Goal: Task Accomplishment & Management: Manage account settings

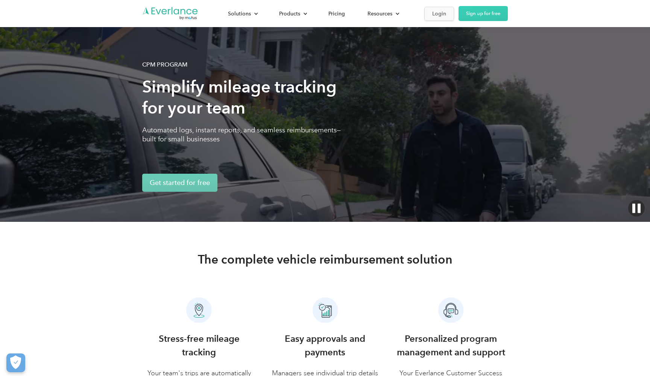
click at [430, 13] on link "Login" at bounding box center [439, 14] width 30 height 14
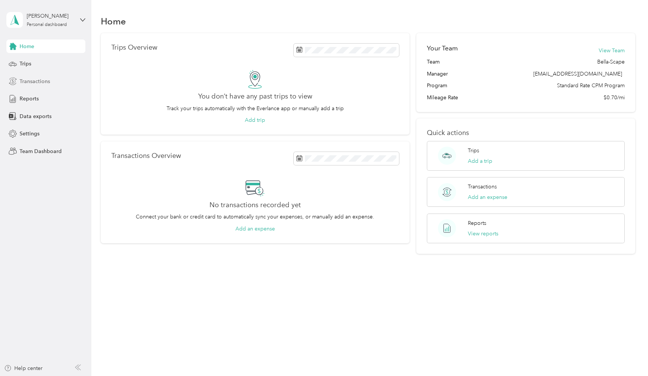
click at [45, 79] on span "Transactions" at bounding box center [35, 82] width 30 height 8
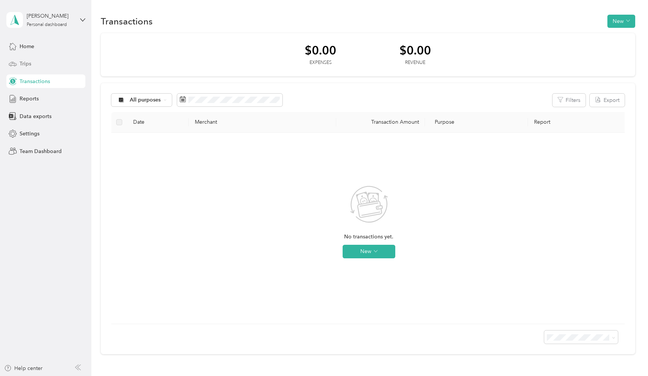
click at [43, 64] on div "Trips" at bounding box center [45, 64] width 79 height 14
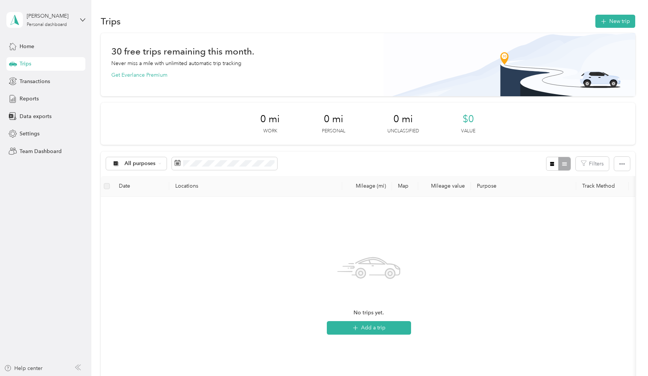
click at [92, 18] on div "Trips New trip 30 free trips remaining this month. Never miss a mile with unlim…" at bounding box center [367, 241] width 553 height 482
click at [85, 18] on aside "[PERSON_NAME] Personal dashboard Home Trips Transactions Reports Data exports S…" at bounding box center [45, 188] width 91 height 376
click at [85, 18] on icon at bounding box center [82, 19] width 5 height 3
click at [77, 61] on div "Team dashboard" at bounding box center [86, 61] width 148 height 13
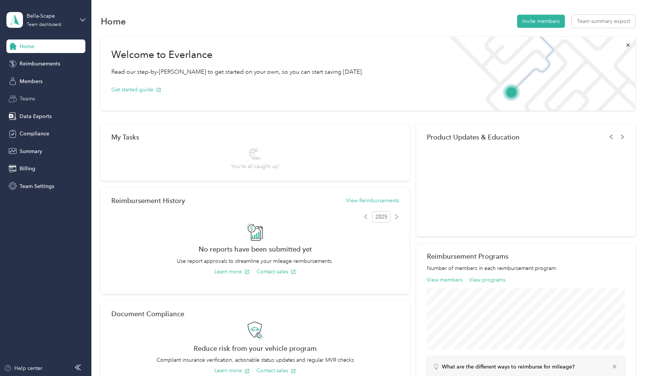
click at [41, 102] on div "Teams" at bounding box center [45, 99] width 79 height 14
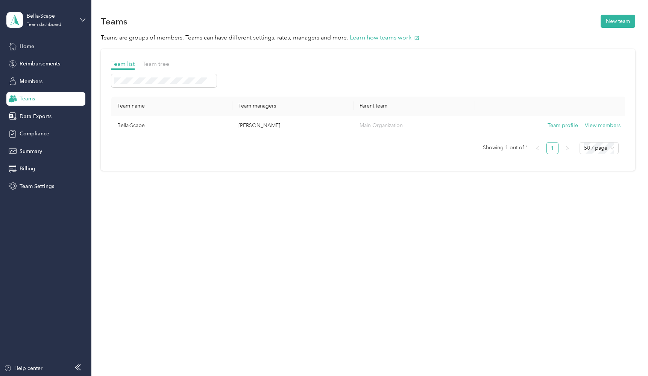
click at [181, 117] on td "Bella-Scape" at bounding box center [171, 125] width 121 height 21
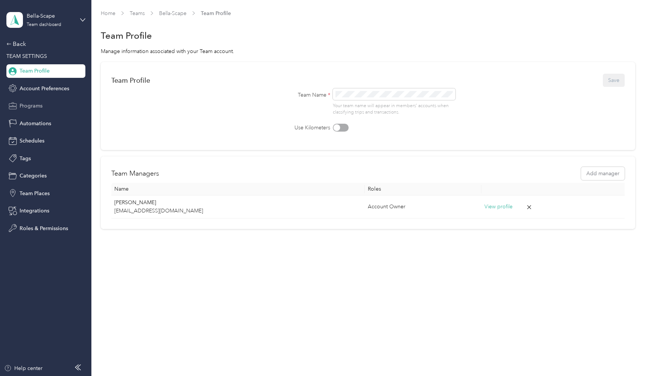
click at [53, 108] on div "Programs" at bounding box center [45, 106] width 79 height 14
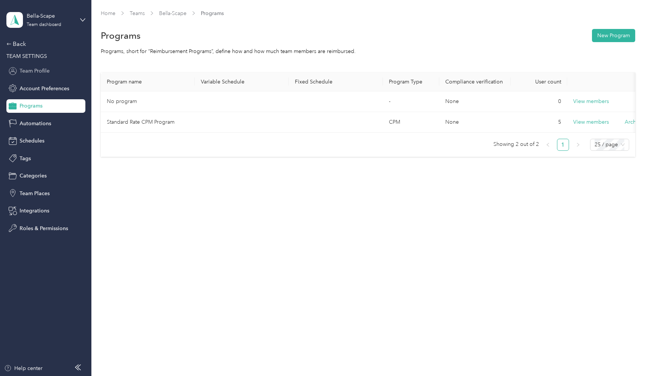
click at [40, 72] on span "Team Profile" at bounding box center [35, 71] width 30 height 8
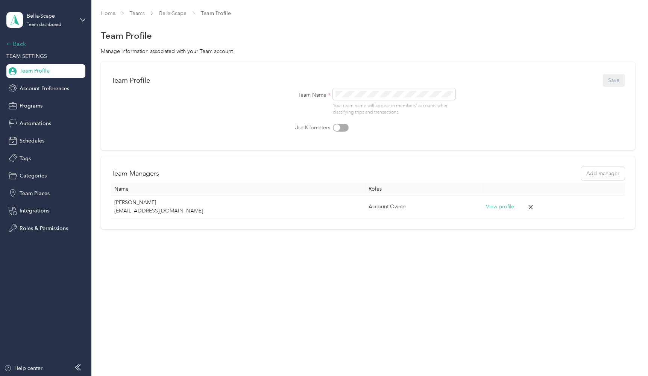
click at [19, 44] on div "Back" at bounding box center [43, 44] width 75 height 9
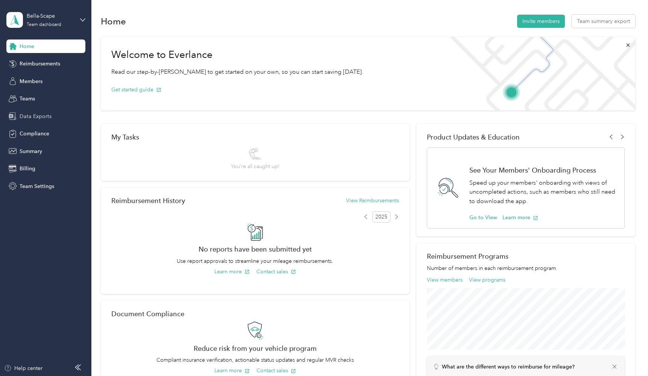
click at [39, 119] on span "Data Exports" at bounding box center [36, 116] width 32 height 8
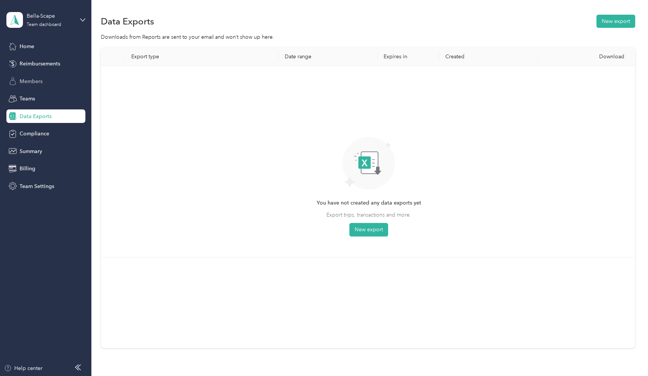
click at [33, 87] on div "Members" at bounding box center [45, 81] width 79 height 14
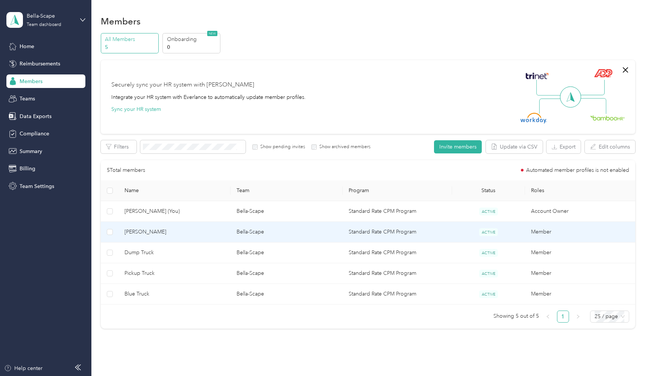
click at [269, 229] on td "Bella-Scape" at bounding box center [287, 232] width 112 height 21
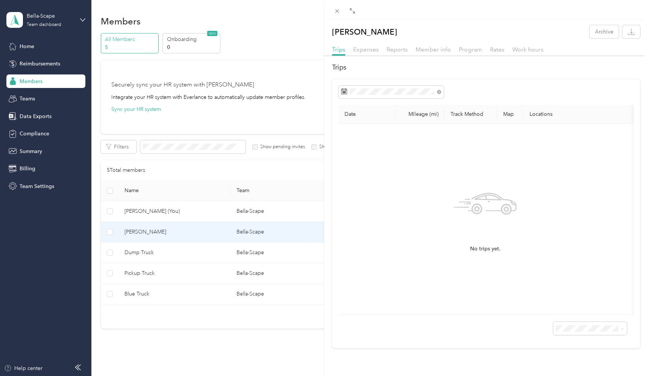
click at [370, 54] on div "Expenses" at bounding box center [366, 49] width 26 height 9
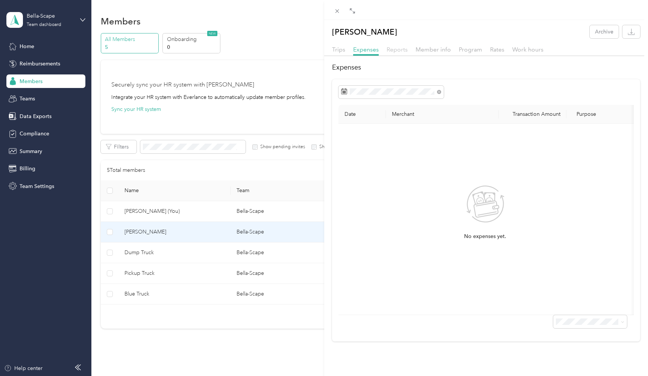
click at [397, 49] on span "Reports" at bounding box center [397, 49] width 21 height 7
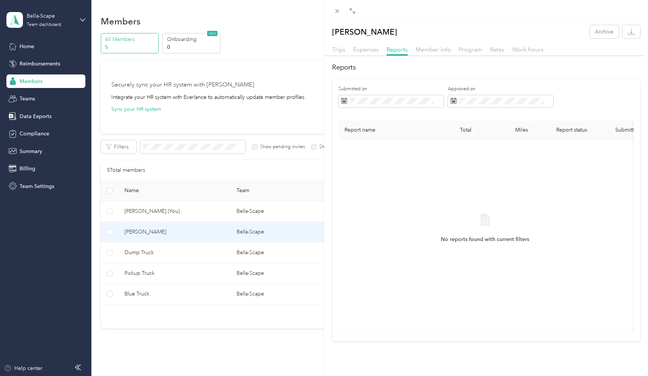
click at [215, 261] on div "[PERSON_NAME] Archive Trips Expenses Reports Member info Program Rates Work hou…" at bounding box center [324, 188] width 648 height 376
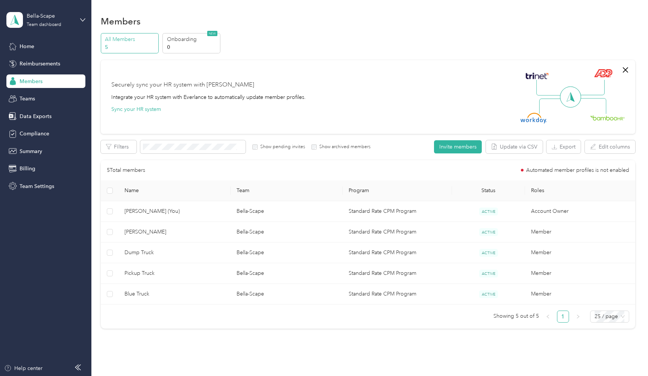
click at [217, 256] on div at bounding box center [324, 188] width 648 height 376
click at [217, 256] on span "Dump Truck" at bounding box center [175, 253] width 100 height 8
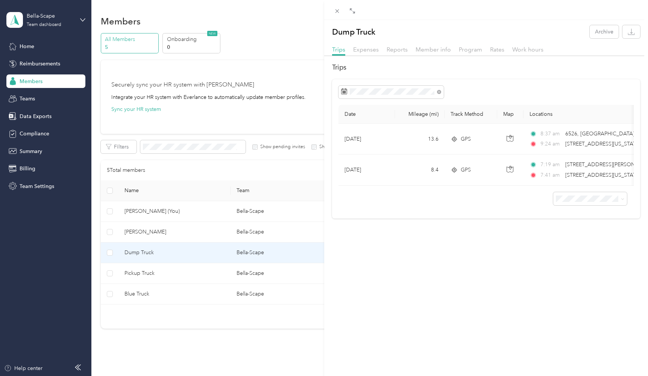
click at [226, 268] on div "Dump Truck Archive Trips Expenses Reports Member info Program Rates Work hours …" at bounding box center [324, 188] width 648 height 376
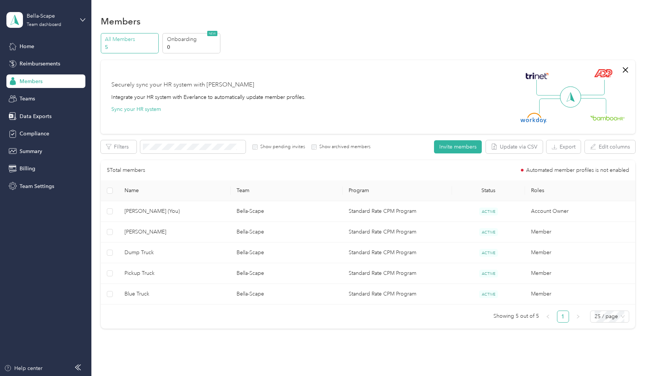
click at [223, 272] on span "Pickup Truck" at bounding box center [175, 273] width 100 height 8
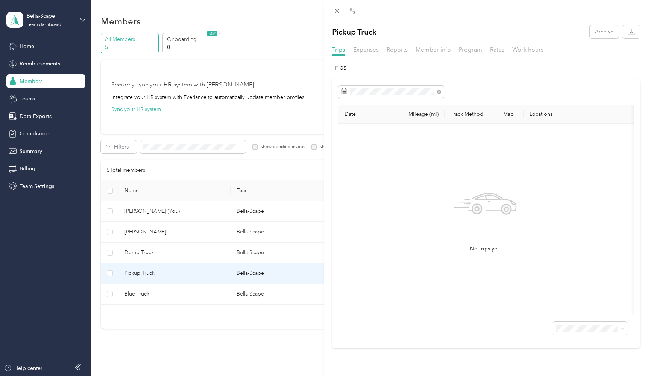
click at [217, 300] on div "Pickup Truck Archive Trips Expenses Reports Member info Program Rates Work hour…" at bounding box center [324, 188] width 648 height 376
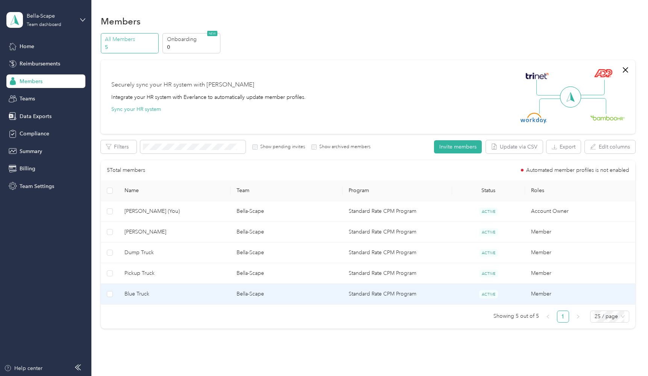
click at [217, 293] on span "Blue Truck" at bounding box center [175, 294] width 100 height 8
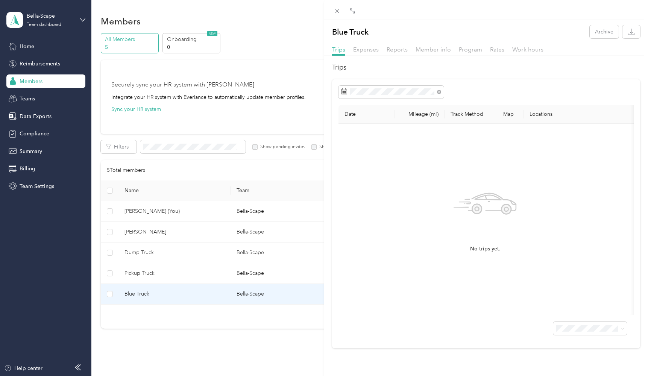
click at [216, 272] on div "Blue Truck Archive Trips Expenses Reports Member info Program Rates Work hours …" at bounding box center [324, 188] width 648 height 376
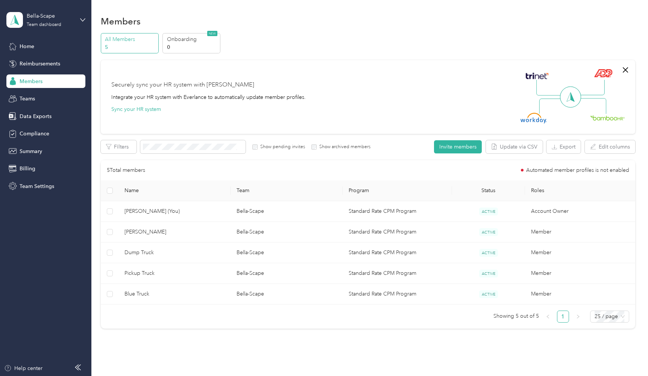
click at [216, 272] on div at bounding box center [324, 188] width 648 height 376
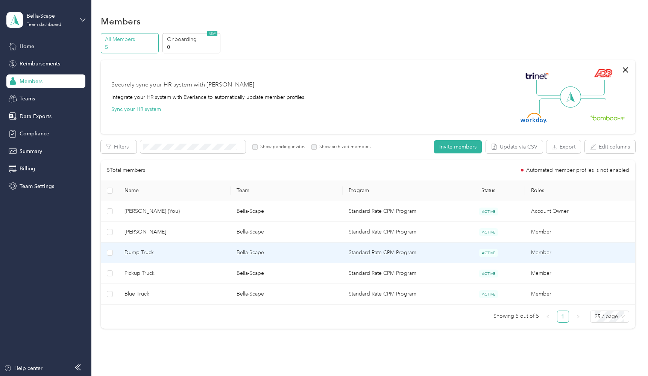
click at [212, 253] on span "Dump Truck" at bounding box center [175, 253] width 100 height 8
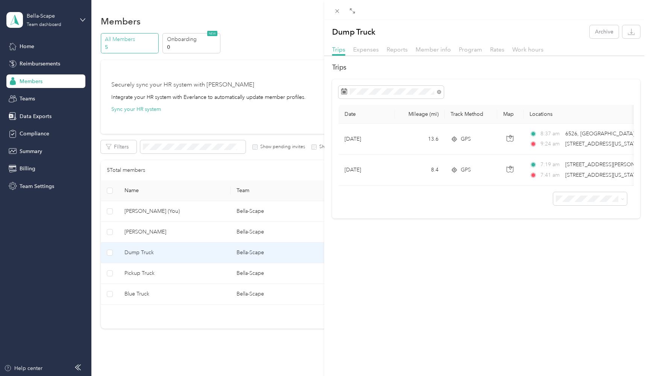
click at [212, 253] on div "Dump Truck Archive Trips Expenses Reports Member info Program Rates Work hours …" at bounding box center [324, 188] width 648 height 376
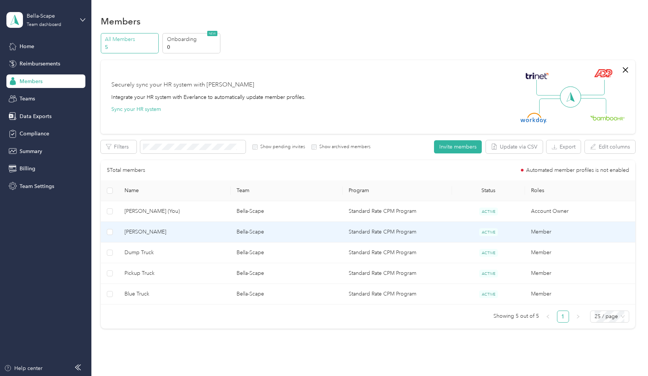
click at [173, 252] on span "Dump Truck" at bounding box center [175, 253] width 100 height 8
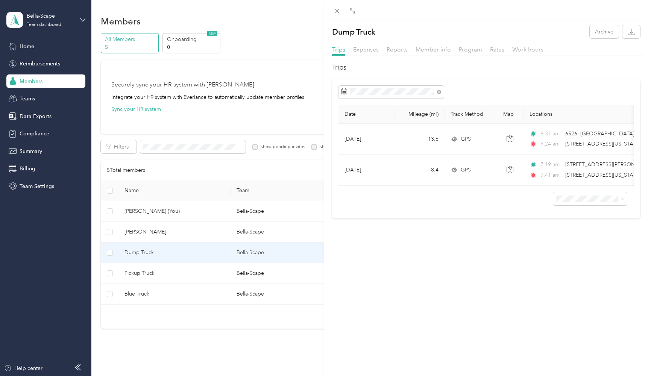
click at [147, 257] on div "Dump Truck Archive Trips Expenses Reports Member info Program Rates Work hours …" at bounding box center [324, 188] width 648 height 376
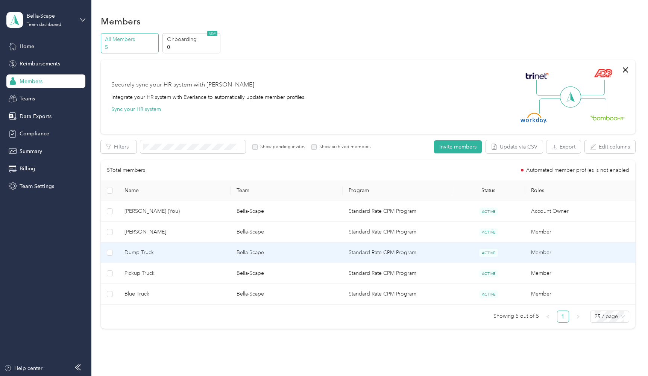
click at [154, 248] on td "Dump Truck" at bounding box center [175, 253] width 112 height 21
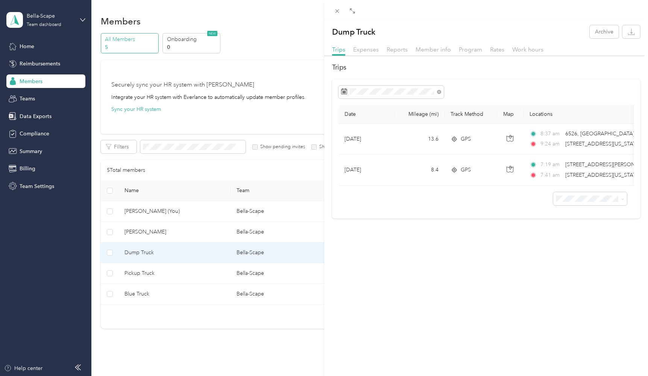
click at [479, 188] on div at bounding box center [486, 196] width 295 height 20
click at [213, 234] on div "Dump Truck Archive Trips Expenses Reports Member info Program Rates Work hours …" at bounding box center [324, 188] width 648 height 376
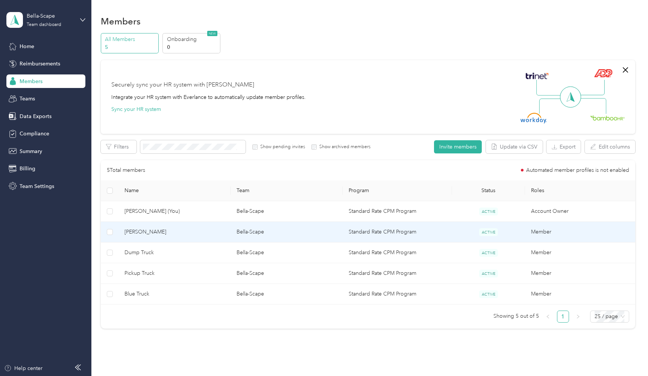
click at [217, 234] on span "[PERSON_NAME]" at bounding box center [175, 232] width 100 height 8
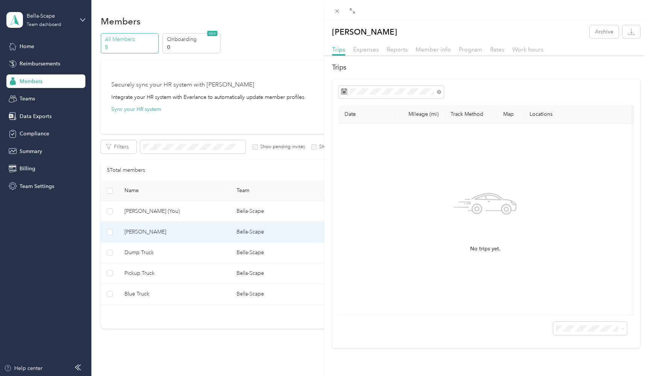
click at [220, 246] on div "[PERSON_NAME] Archive Trips Expenses Reports Member info Program Rates Work hou…" at bounding box center [324, 188] width 648 height 376
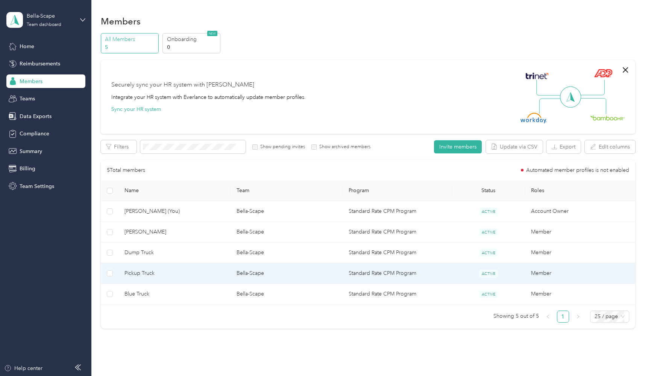
click at [219, 278] on span "Pickup Truck" at bounding box center [175, 273] width 100 height 8
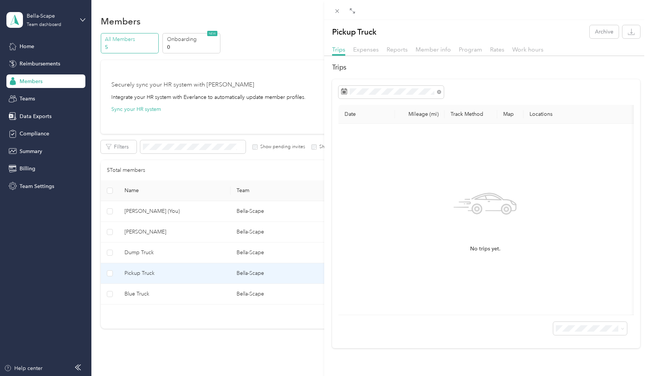
click at [219, 289] on div "Pickup Truck Archive Trips Expenses Reports Member info Program Rates Work hour…" at bounding box center [324, 188] width 648 height 376
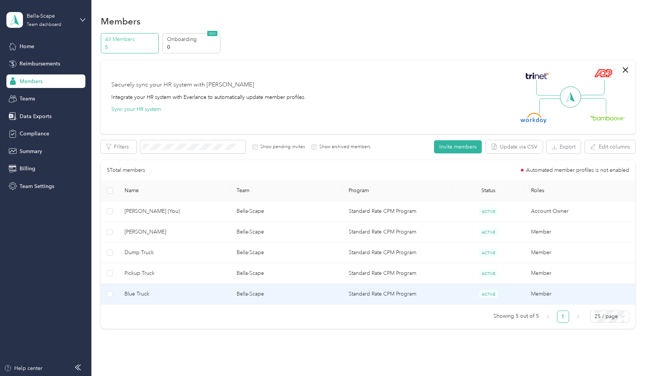
click at [221, 296] on span "Blue Truck" at bounding box center [175, 294] width 100 height 8
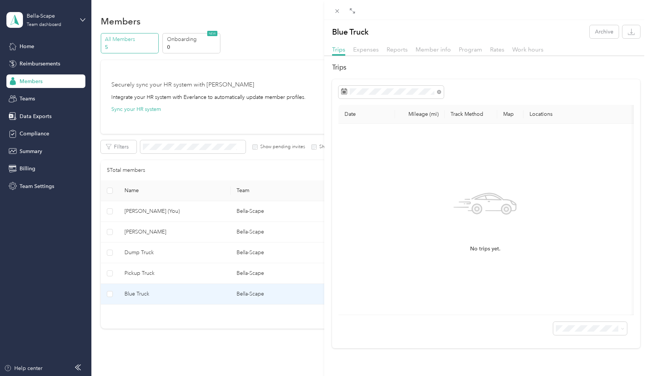
click at [222, 275] on div "Blue Truck Archive Trips Expenses Reports Member info Program Rates Work hours …" at bounding box center [324, 188] width 648 height 376
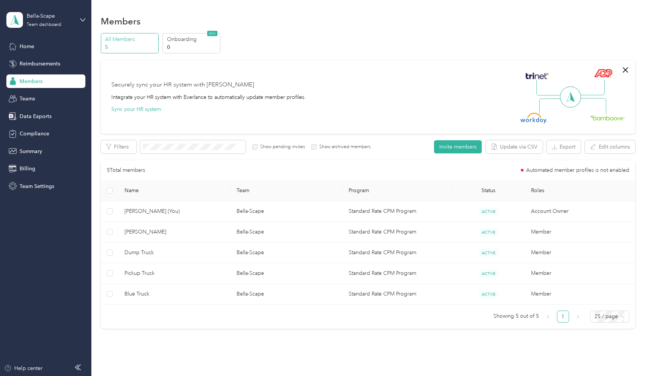
click at [222, 275] on span "Pickup Truck" at bounding box center [175, 273] width 100 height 8
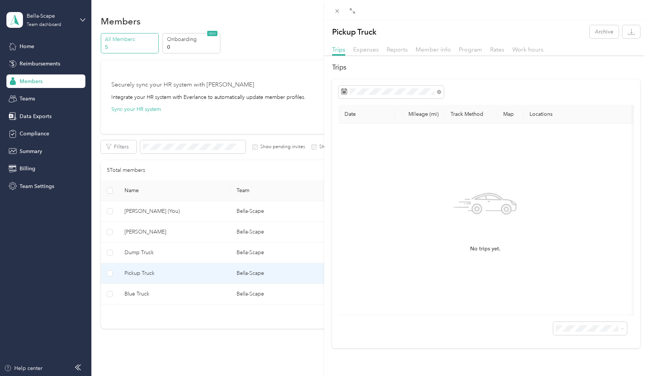
click at [223, 247] on div "Pickup Truck Archive Trips Expenses Reports Member info Program Rates Work hour…" at bounding box center [324, 188] width 648 height 376
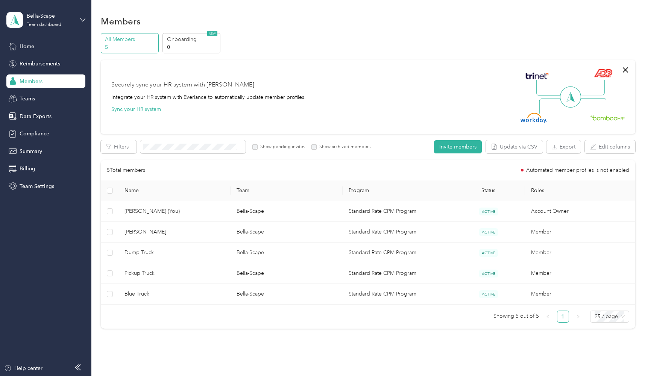
drag, startPoint x: 228, startPoint y: 254, endPoint x: 228, endPoint y: 249, distance: 4.5
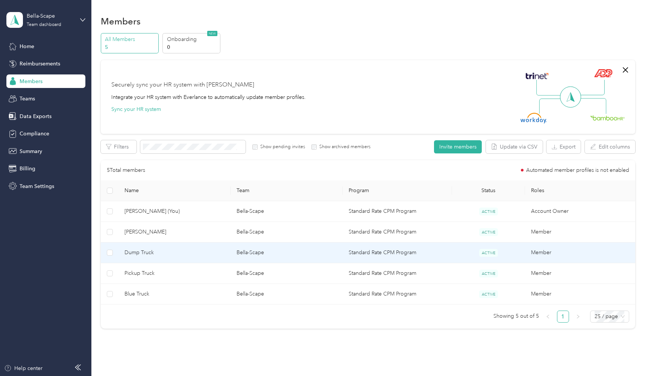
click at [228, 249] on td "Dump Truck" at bounding box center [175, 253] width 112 height 21
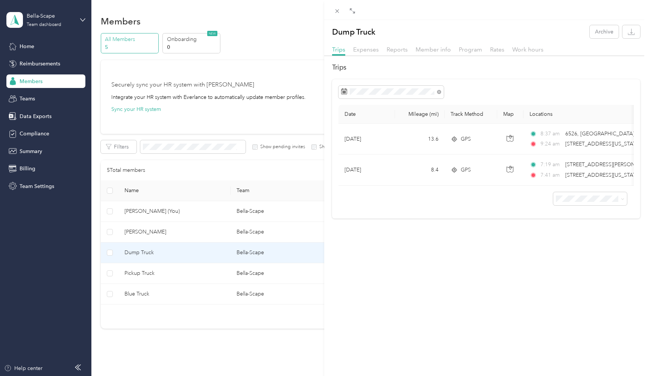
click at [60, 187] on div "Dump Truck Archive Trips Expenses Reports Member info Program Rates Work hours …" at bounding box center [324, 188] width 648 height 376
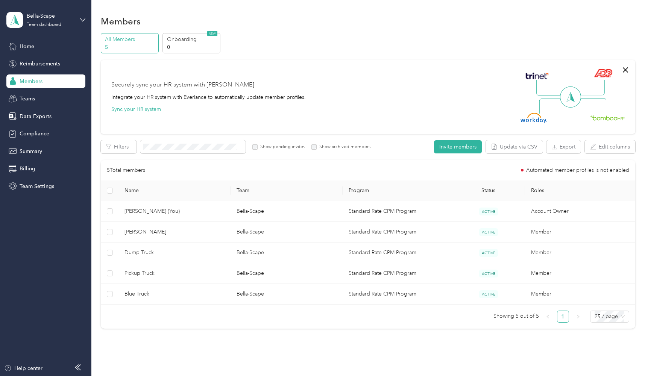
click at [31, 185] on div at bounding box center [324, 188] width 648 height 376
click at [31, 185] on span "Team Settings" at bounding box center [37, 186] width 35 height 8
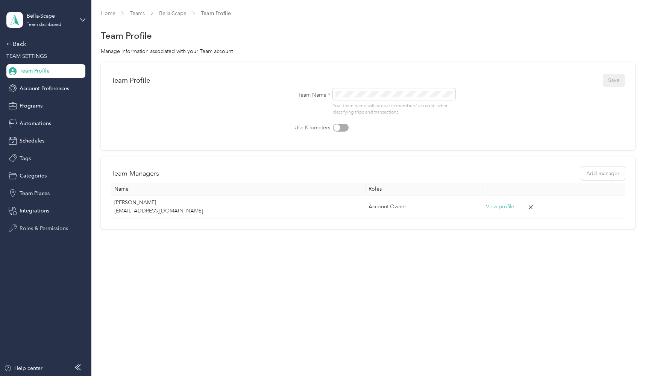
click at [55, 229] on span "Roles & Permissions" at bounding box center [44, 229] width 49 height 8
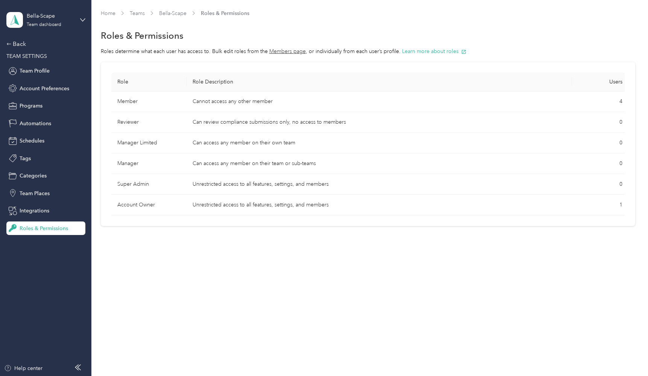
click at [218, 102] on td "Cannot access any other member" at bounding box center [380, 101] width 386 height 21
click at [26, 195] on span "Team Places" at bounding box center [35, 194] width 30 height 8
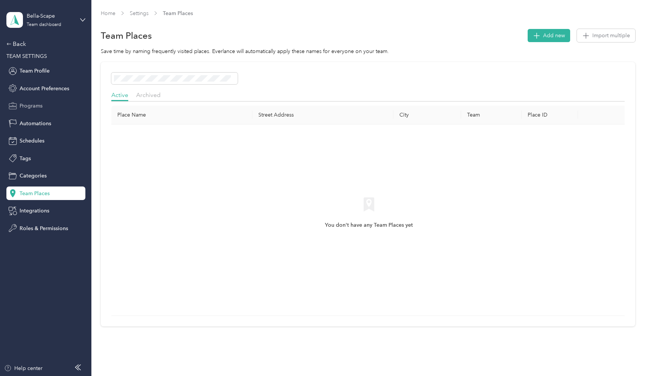
click at [28, 107] on span "Programs" at bounding box center [31, 106] width 23 height 8
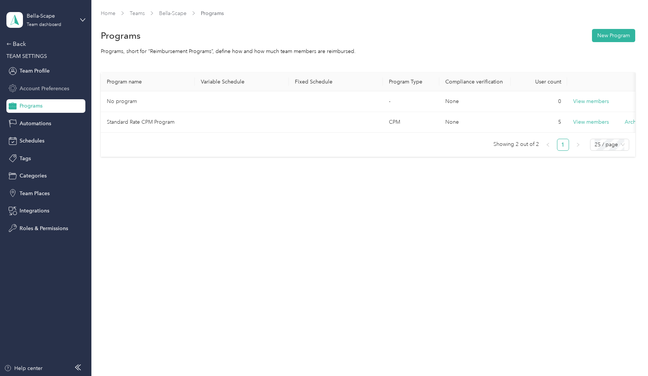
click at [27, 91] on span "Account Preferences" at bounding box center [45, 89] width 50 height 8
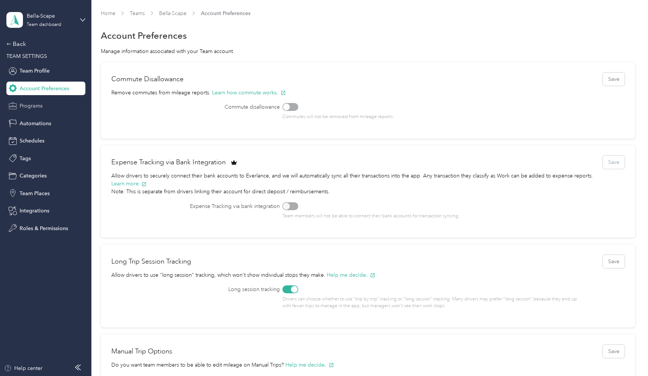
click at [28, 105] on span "Programs" at bounding box center [31, 106] width 23 height 8
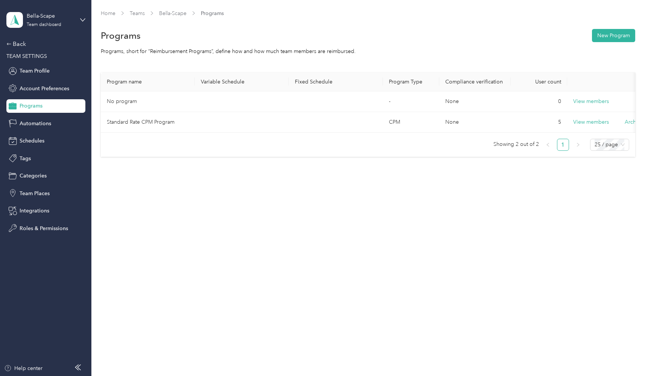
click at [30, 114] on div "Back TEAM SETTINGS Team Profile Account Preferences Programs Automations Schedu…" at bounding box center [45, 138] width 79 height 196
click at [30, 124] on span "Automations" at bounding box center [36, 124] width 32 height 8
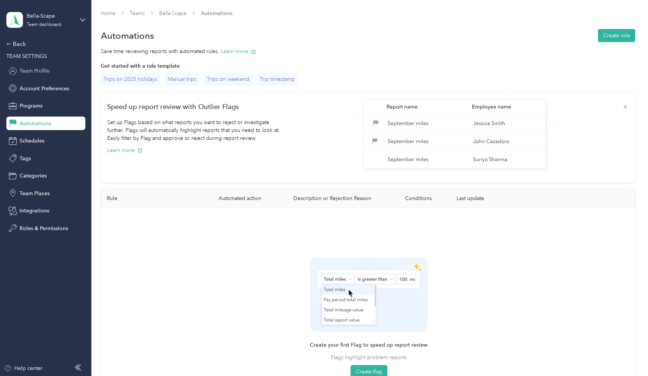
click at [42, 70] on span "Team Profile" at bounding box center [35, 71] width 30 height 8
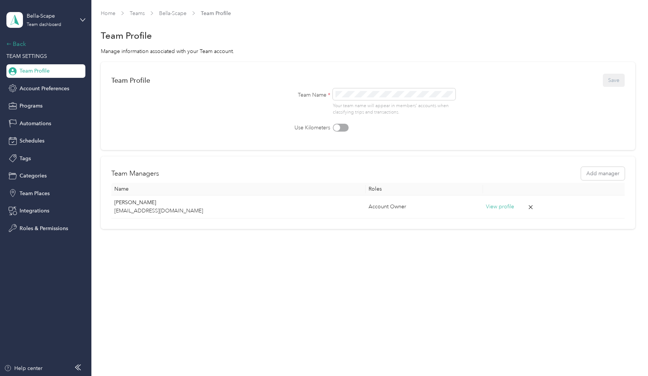
click at [21, 45] on div "Back" at bounding box center [43, 44] width 75 height 9
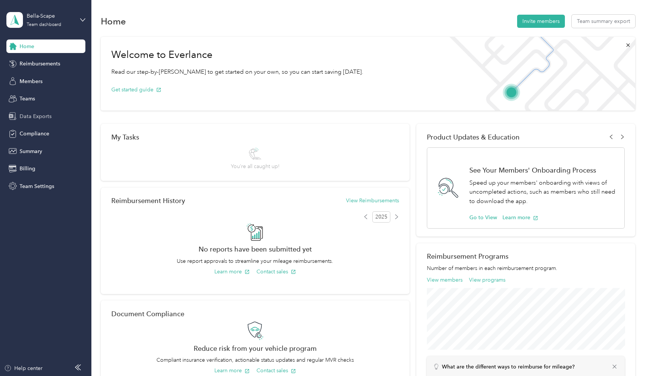
click at [28, 114] on span "Data Exports" at bounding box center [36, 116] width 32 height 8
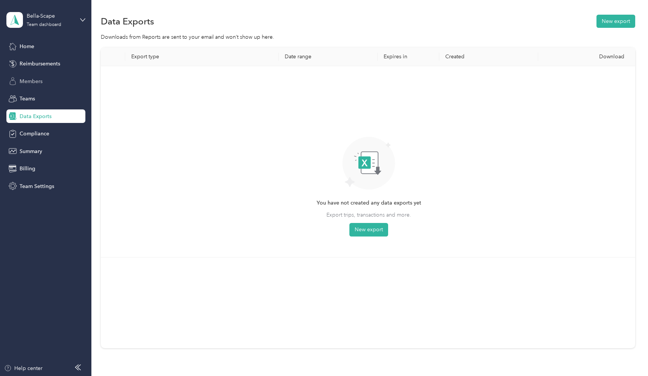
click at [31, 86] on div "Members" at bounding box center [45, 81] width 79 height 14
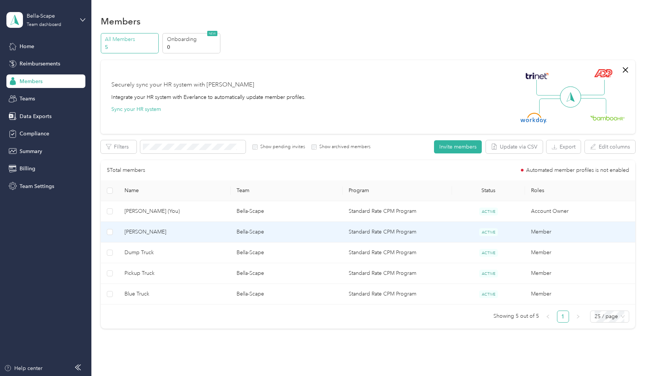
click at [230, 233] on td "[PERSON_NAME]" at bounding box center [175, 232] width 112 height 21
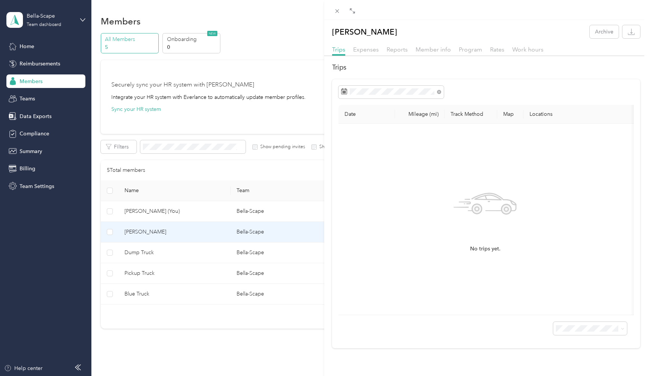
click at [221, 254] on div "[PERSON_NAME] Archive Trips Expenses Reports Member info Program Rates Work hou…" at bounding box center [324, 188] width 648 height 376
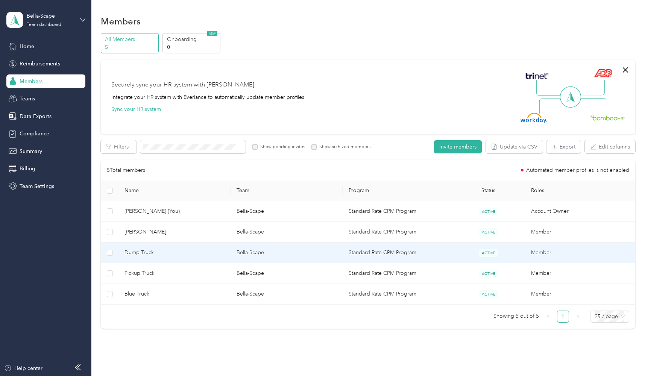
click at [213, 253] on span "Dump Truck" at bounding box center [175, 253] width 100 height 8
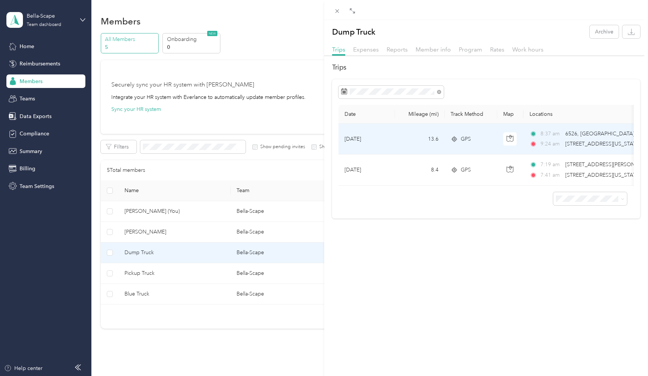
click at [587, 144] on span "[STREET_ADDRESS][US_STATE]" at bounding box center [602, 144] width 75 height 6
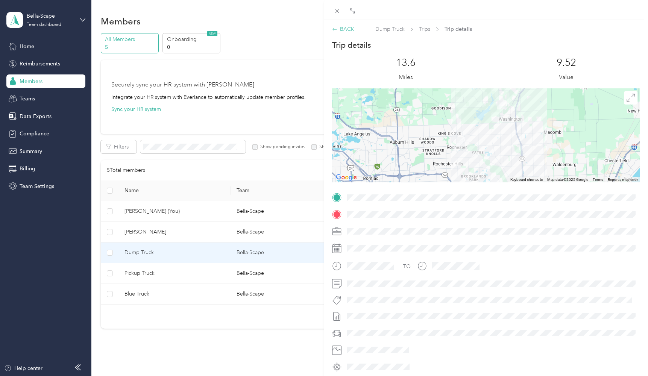
click at [339, 29] on div "BACK" at bounding box center [343, 29] width 22 height 8
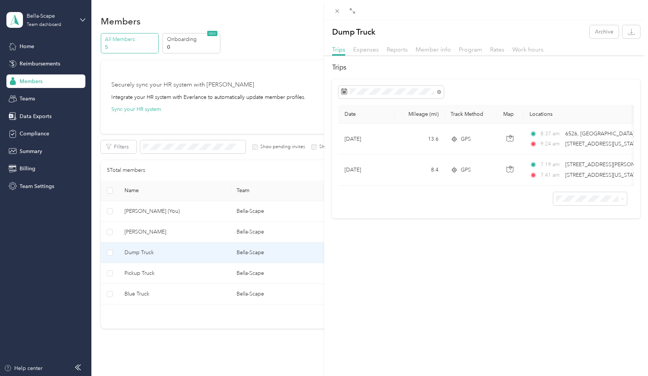
click at [427, 54] on div "Trips Expenses Reports Member info Program Rates Work hours" at bounding box center [486, 50] width 324 height 11
click at [427, 53] on span "Member info" at bounding box center [433, 49] width 35 height 7
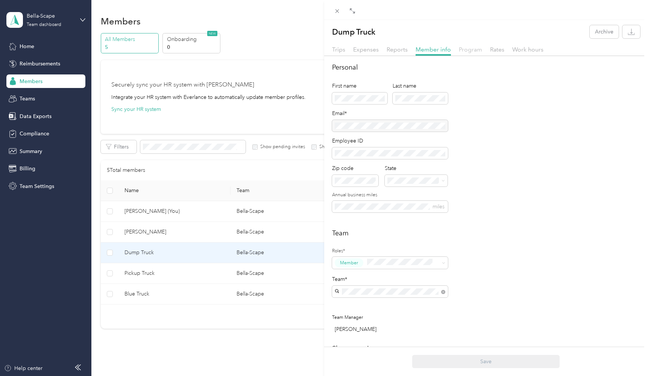
click at [466, 47] on span "Program" at bounding box center [470, 49] width 23 height 7
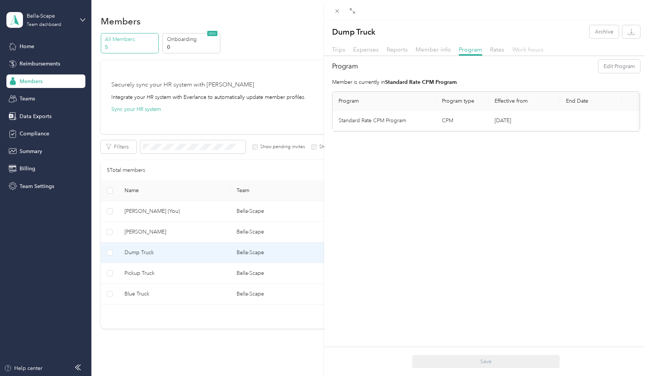
click at [520, 49] on span "Work hours" at bounding box center [527, 49] width 31 height 7
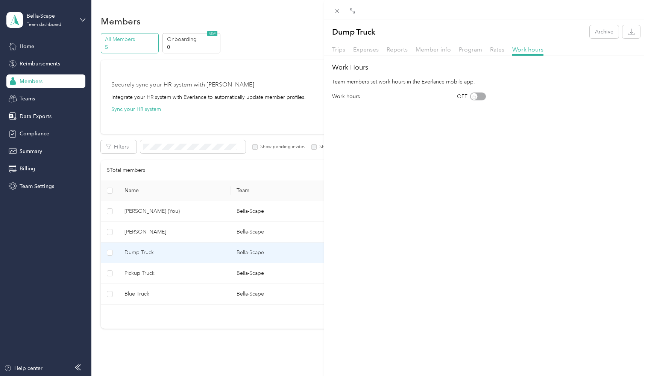
click at [474, 97] on div "OFF" at bounding box center [471, 97] width 29 height 8
click at [474, 96] on div "OFF" at bounding box center [471, 97] width 29 height 8
click at [467, 96] on div "OFF" at bounding box center [471, 97] width 29 height 8
click at [428, 50] on span "Member info" at bounding box center [433, 49] width 35 height 7
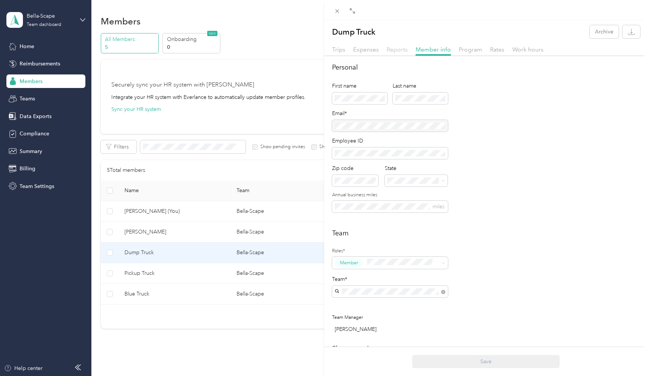
click at [404, 50] on span "Reports" at bounding box center [397, 49] width 21 height 7
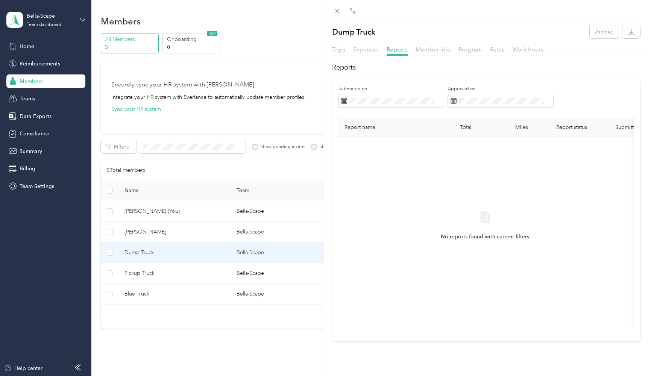
click at [365, 49] on span "Expenses" at bounding box center [366, 49] width 26 height 7
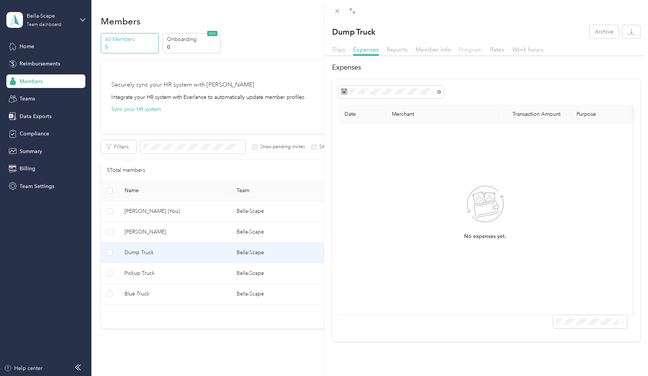
click at [469, 46] on span "Program" at bounding box center [470, 49] width 23 height 7
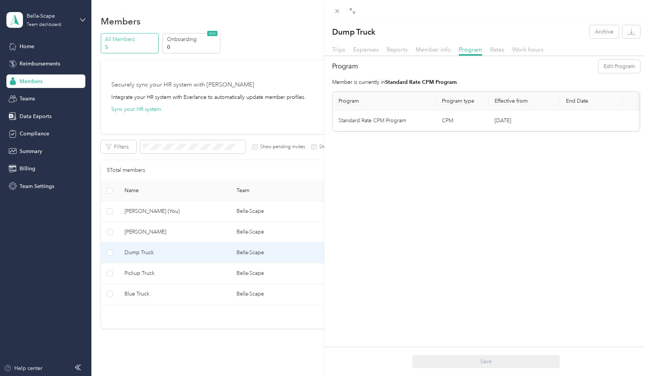
click at [448, 118] on td "CPM" at bounding box center [462, 121] width 53 height 21
click at [615, 65] on button "Edit Program" at bounding box center [620, 66] width 42 height 13
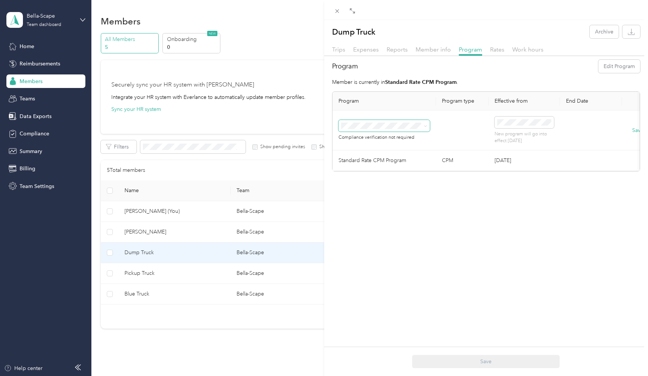
click at [416, 121] on span at bounding box center [384, 126] width 91 height 12
click at [418, 122] on span at bounding box center [384, 126] width 91 height 12
click at [425, 126] on icon at bounding box center [425, 126] width 3 height 3
click at [425, 126] on icon at bounding box center [425, 126] width 2 height 2
click at [471, 187] on div "Dump Truck Archive Trips Expenses Reports Member info Program Rates Work hours …" at bounding box center [486, 208] width 324 height 376
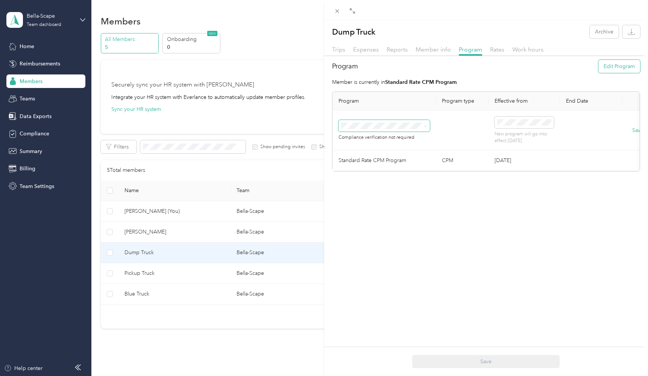
click at [604, 67] on button "Edit Program" at bounding box center [620, 66] width 42 height 13
click at [272, 101] on div "Dump Truck Archive Trips Expenses Reports Member info Program Rates Work hours …" at bounding box center [324, 188] width 648 height 376
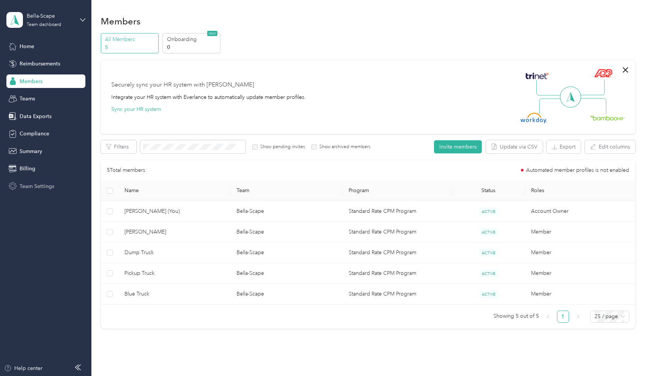
click at [56, 181] on div "Team Settings" at bounding box center [45, 186] width 79 height 14
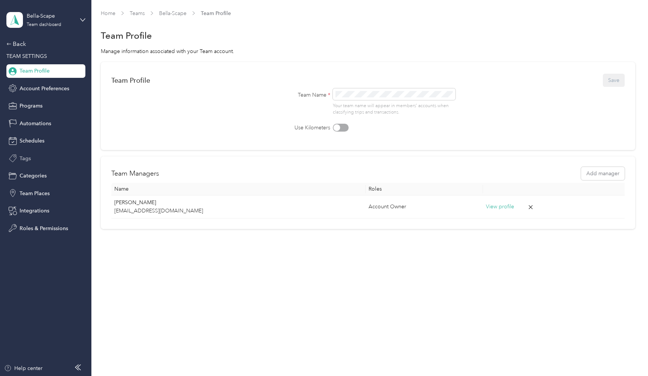
click at [21, 158] on span "Tags" at bounding box center [25, 159] width 11 height 8
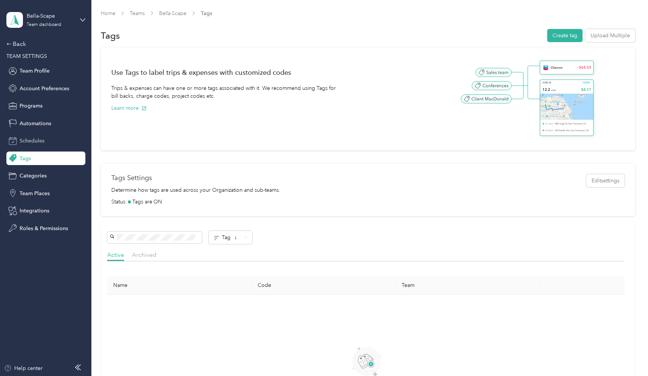
click at [21, 146] on div "Schedules" at bounding box center [45, 141] width 79 height 14
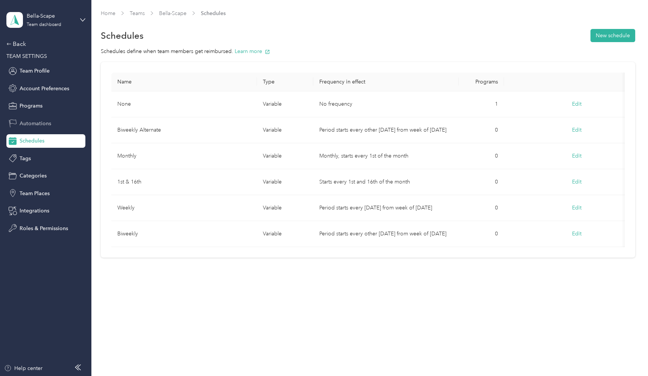
click at [28, 127] on div "Automations" at bounding box center [45, 124] width 79 height 14
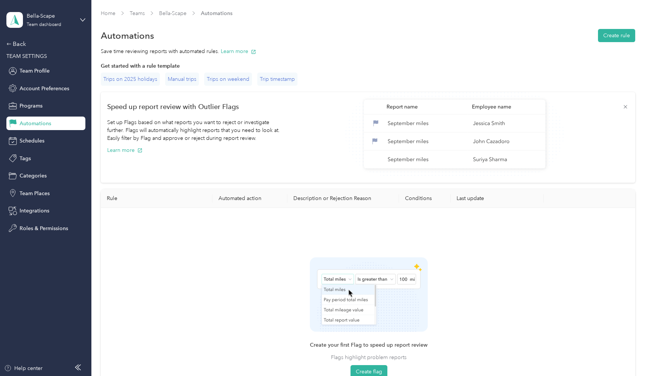
click at [32, 114] on div "Back TEAM SETTINGS Team Profile Account Preferences Programs Automations Schedu…" at bounding box center [45, 138] width 79 height 196
click at [32, 110] on div "Programs" at bounding box center [45, 106] width 79 height 14
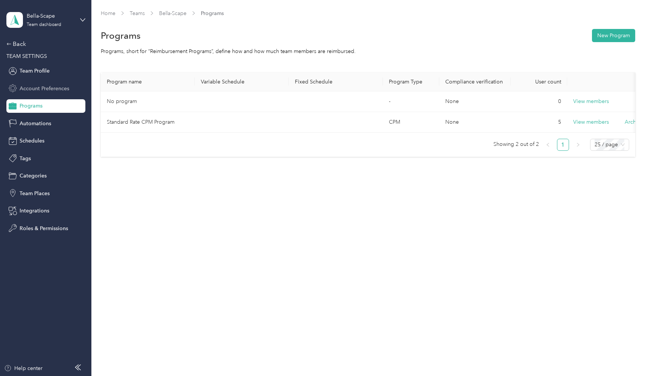
click at [30, 85] on span "Account Preferences" at bounding box center [45, 89] width 50 height 8
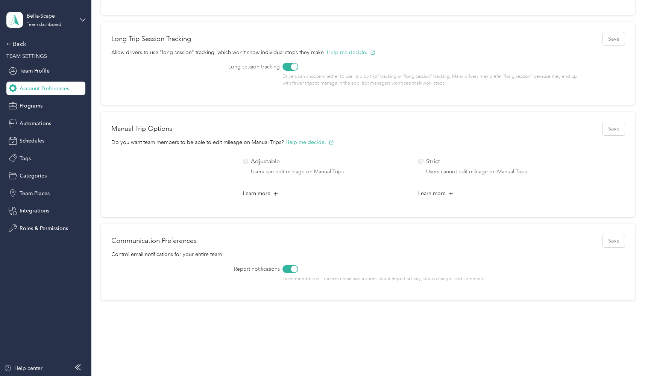
scroll to position [222, 0]
click at [53, 76] on div "Team Profile" at bounding box center [45, 71] width 79 height 14
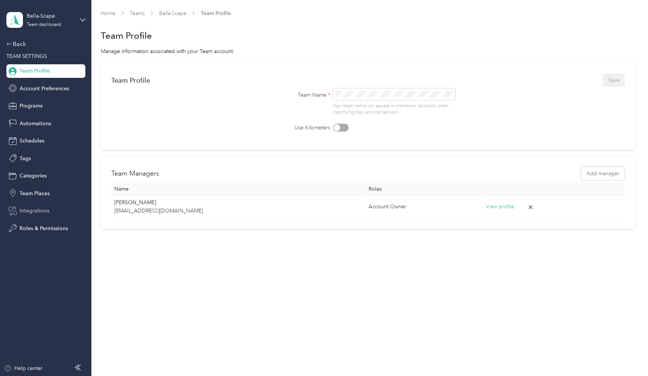
click at [47, 214] on span "Integrations" at bounding box center [35, 211] width 30 height 8
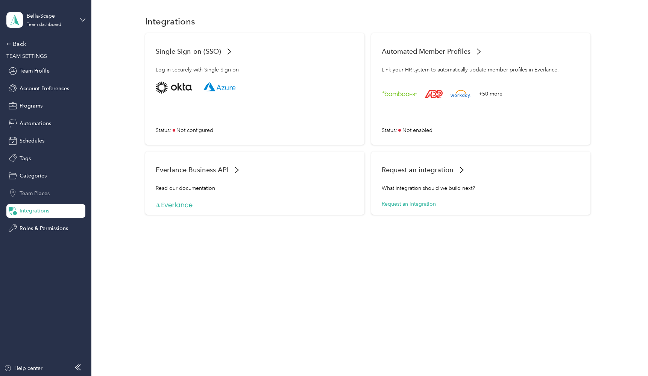
click at [39, 193] on span "Team Places" at bounding box center [35, 194] width 30 height 8
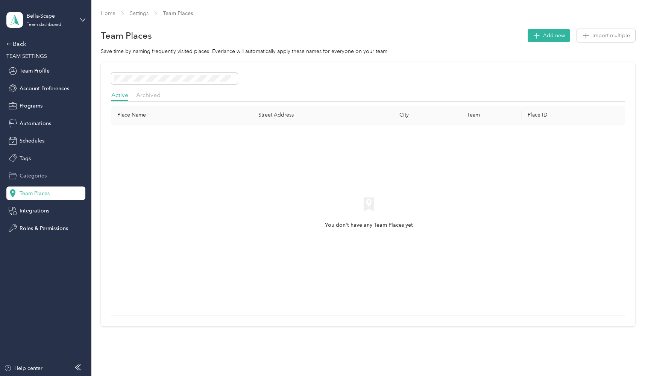
click at [37, 179] on span "Categories" at bounding box center [33, 176] width 27 height 8
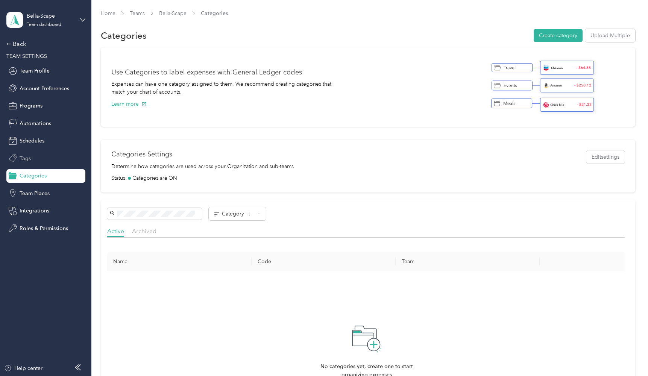
click at [36, 164] on div "Tags" at bounding box center [45, 159] width 79 height 14
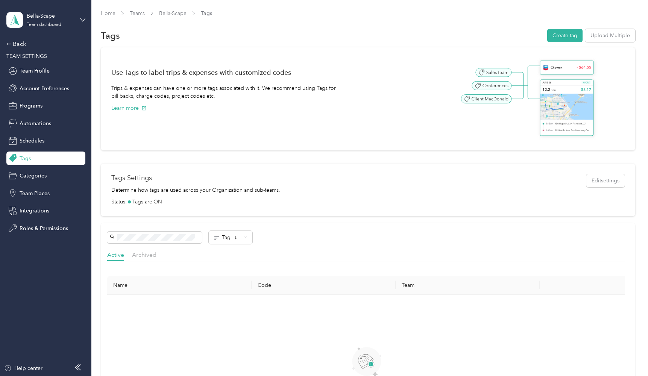
click at [34, 152] on div "Tags" at bounding box center [45, 159] width 79 height 14
click at [21, 40] on div "Back" at bounding box center [43, 44] width 75 height 9
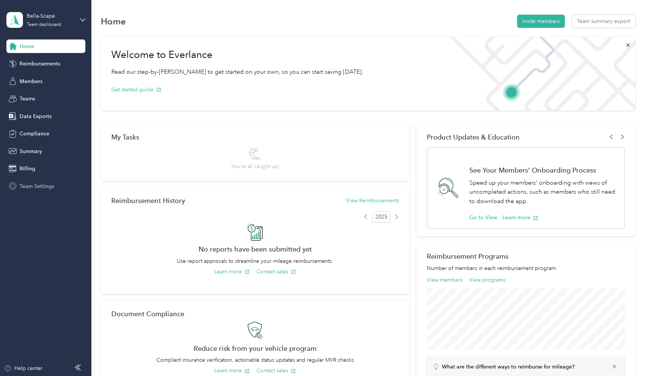
click at [41, 188] on span "Team Settings" at bounding box center [37, 186] width 35 height 8
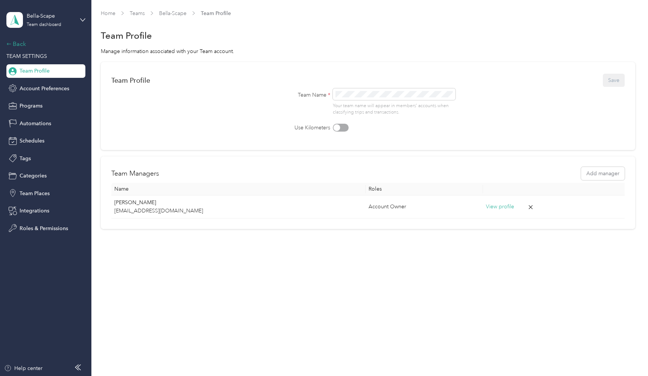
click at [10, 40] on div "Back" at bounding box center [43, 44] width 75 height 9
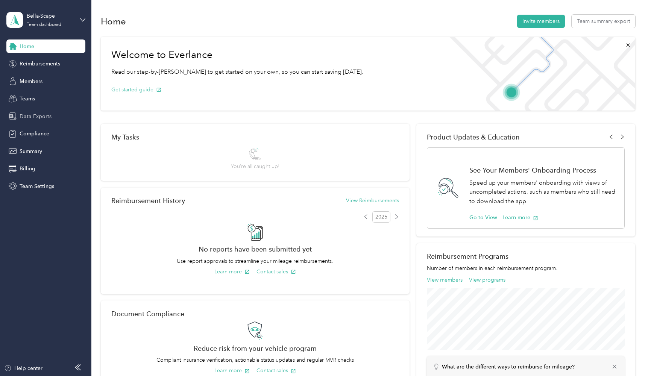
click at [41, 116] on span "Data Exports" at bounding box center [36, 116] width 32 height 8
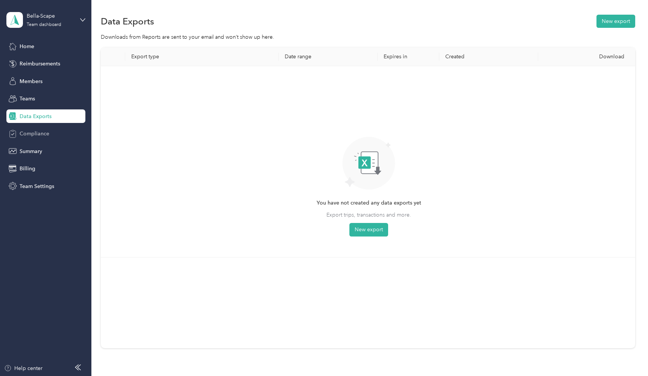
click at [43, 135] on span "Compliance" at bounding box center [35, 134] width 30 height 8
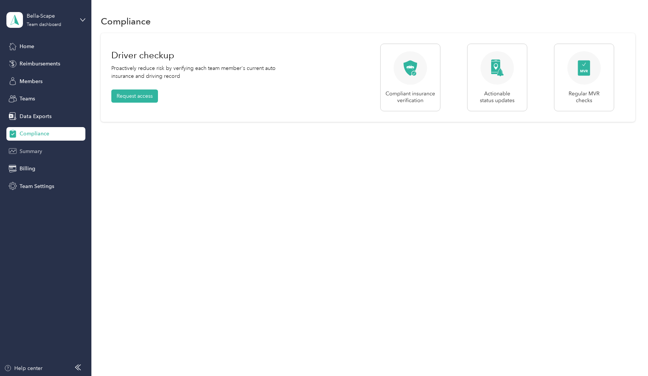
click at [42, 151] on span "Summary" at bounding box center [31, 151] width 23 height 8
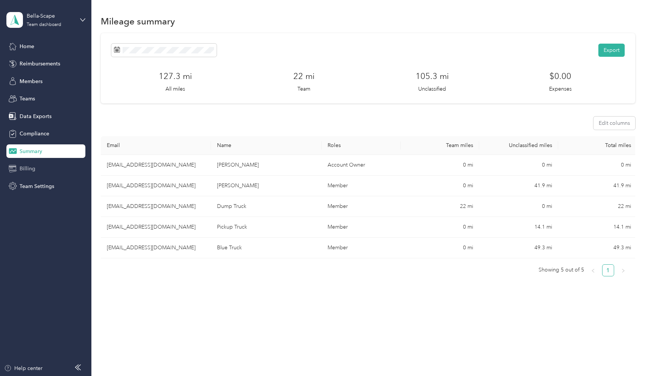
click at [39, 163] on div "Billing" at bounding box center [45, 169] width 79 height 14
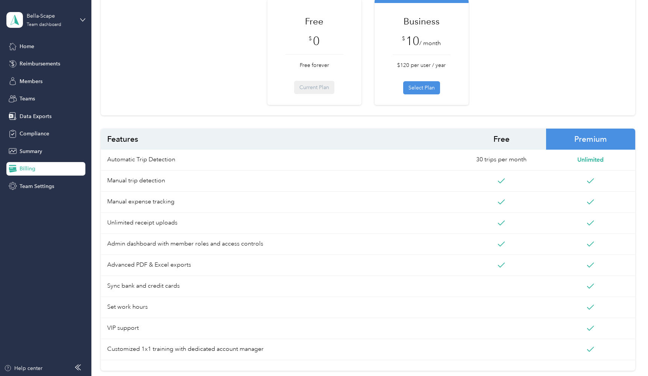
scroll to position [93, 0]
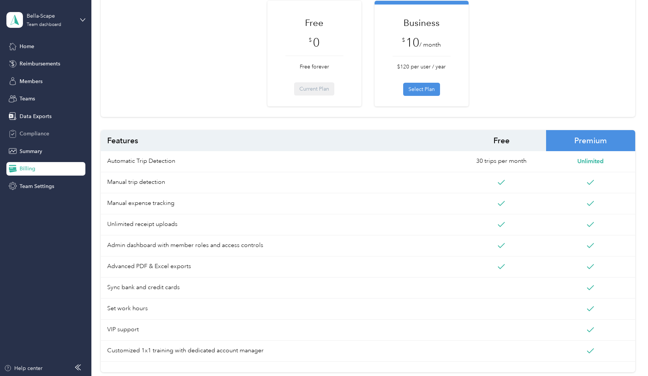
click at [31, 136] on span "Compliance" at bounding box center [35, 134] width 30 height 8
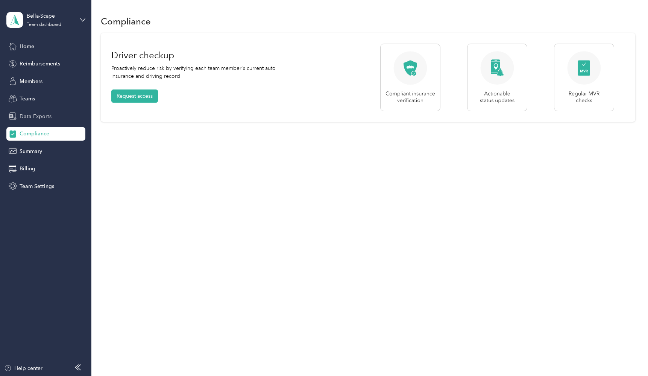
click at [32, 115] on span "Data Exports" at bounding box center [36, 116] width 32 height 8
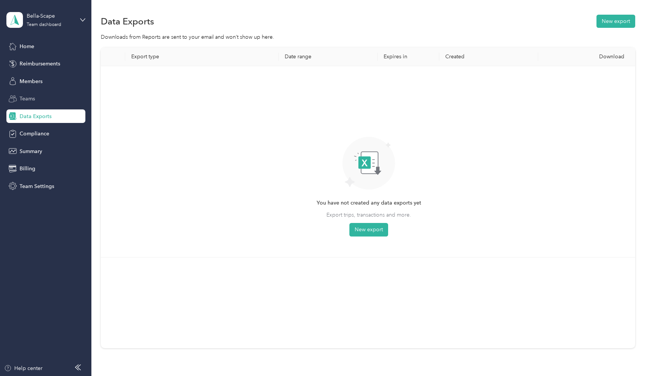
click at [32, 100] on span "Teams" at bounding box center [27, 99] width 15 height 8
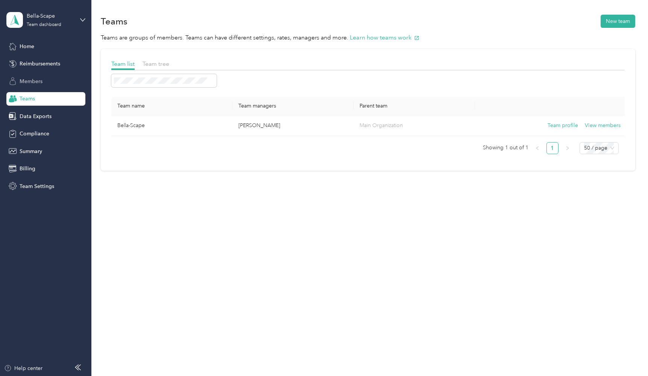
click at [32, 86] on div "Members" at bounding box center [45, 81] width 79 height 14
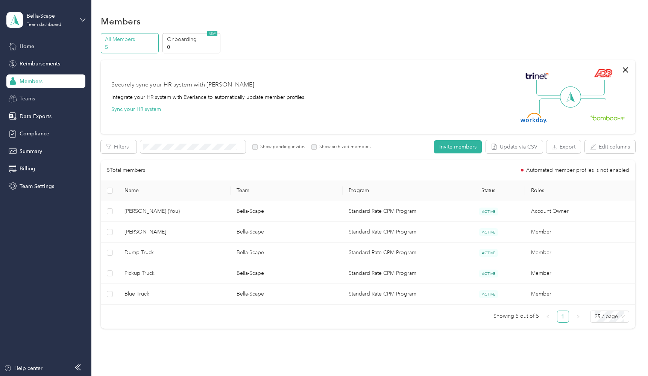
click at [37, 97] on div "Teams" at bounding box center [45, 99] width 79 height 14
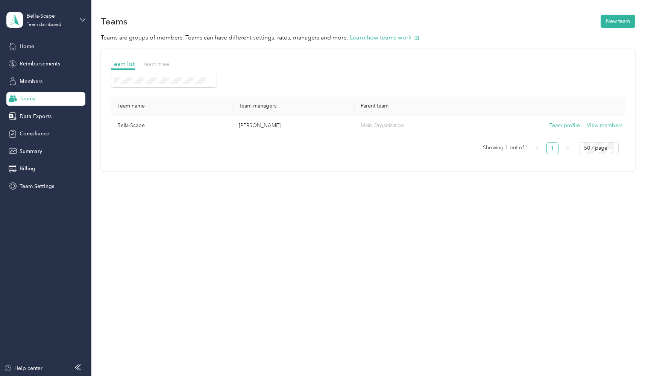
click at [146, 65] on span "Team tree" at bounding box center [156, 63] width 27 height 7
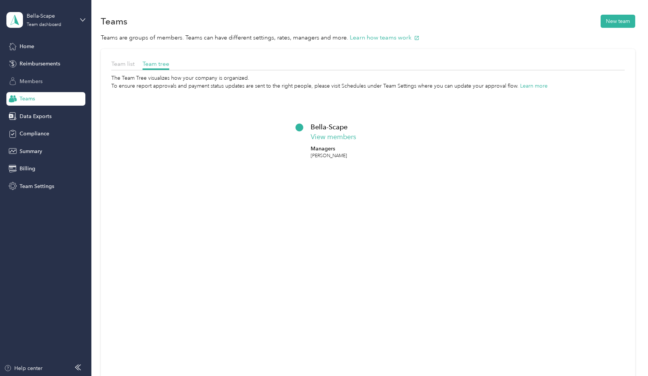
click at [26, 78] on span "Members" at bounding box center [31, 82] width 23 height 8
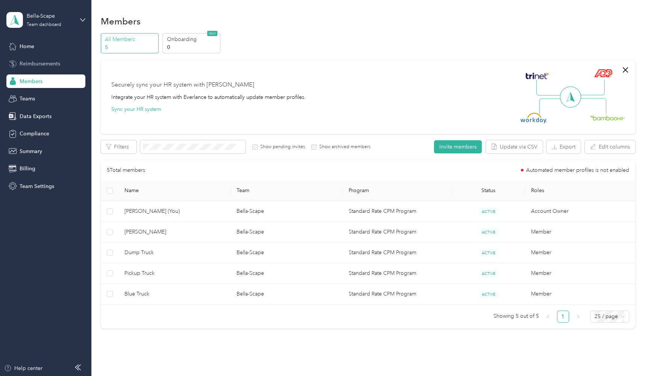
click at [24, 66] on span "Reimbursements" at bounding box center [40, 64] width 41 height 8
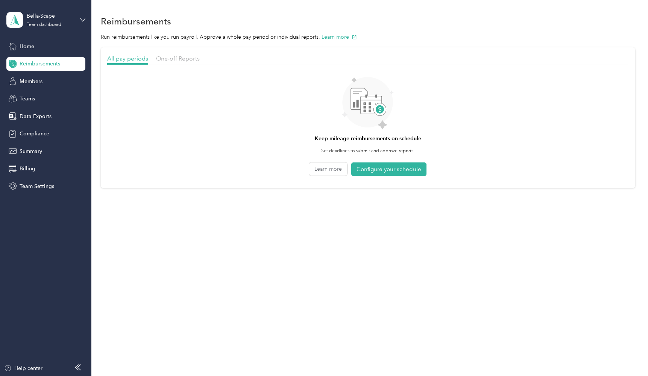
click at [155, 54] on div "All pay periods One-off Reports" at bounding box center [367, 59] width 521 height 11
click at [164, 58] on span "One-off Reports" at bounding box center [178, 58] width 44 height 7
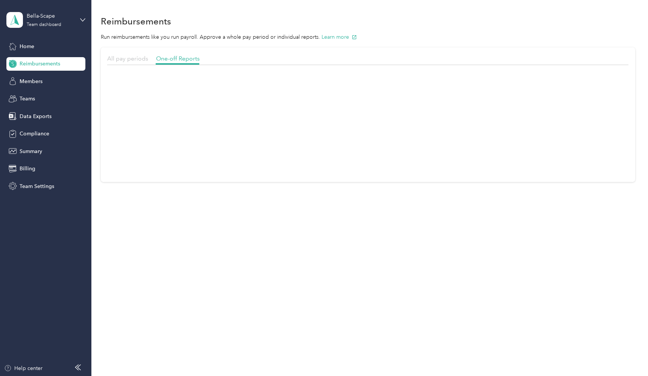
click at [134, 56] on span "All pay periods" at bounding box center [127, 58] width 41 height 7
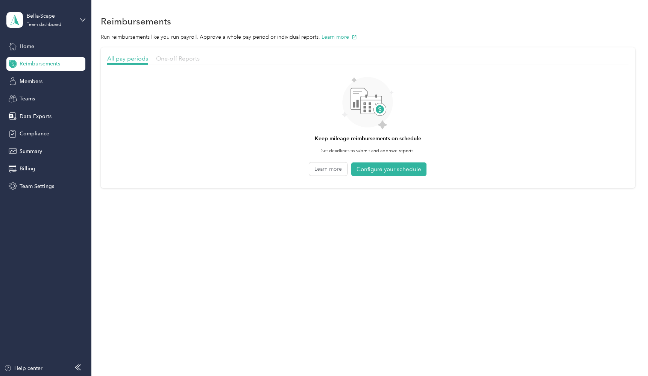
click at [172, 56] on span "One-off Reports" at bounding box center [178, 58] width 44 height 7
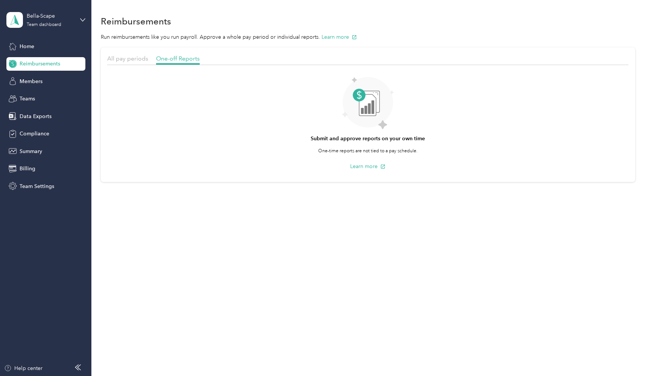
click at [62, 54] on div "Home Reimbursements Members Teams Data Exports Compliance Summary Billing Team …" at bounding box center [45, 116] width 79 height 153
click at [58, 49] on div "Home" at bounding box center [45, 47] width 79 height 14
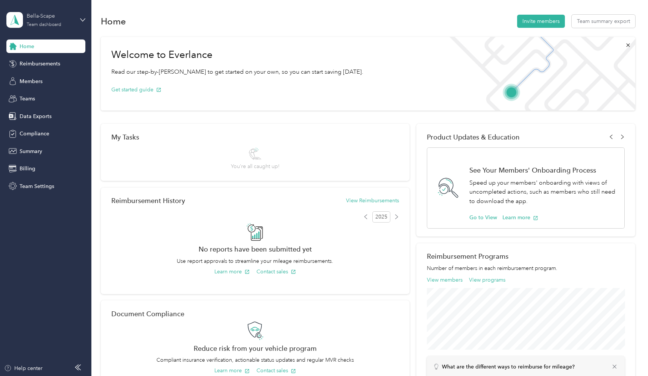
click at [51, 23] on div "Team dashboard" at bounding box center [44, 25] width 35 height 5
click at [187, 13] on div "Home Invite members Team summary export Welcome to Everlance Read our step-by-[…" at bounding box center [367, 262] width 553 height 524
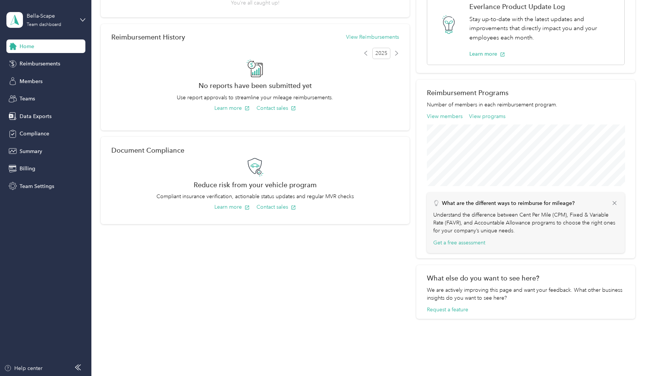
scroll to position [164, 0]
click at [622, 200] on div "What are the different ways to reimburse for mileage? Understand the difference…" at bounding box center [526, 222] width 198 height 61
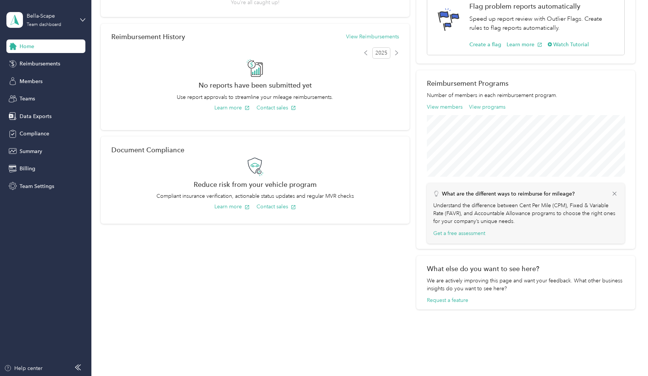
click at [615, 198] on div "What are the different ways to reimburse for mileage?" at bounding box center [525, 194] width 185 height 8
click at [615, 195] on icon at bounding box center [614, 193] width 7 height 7
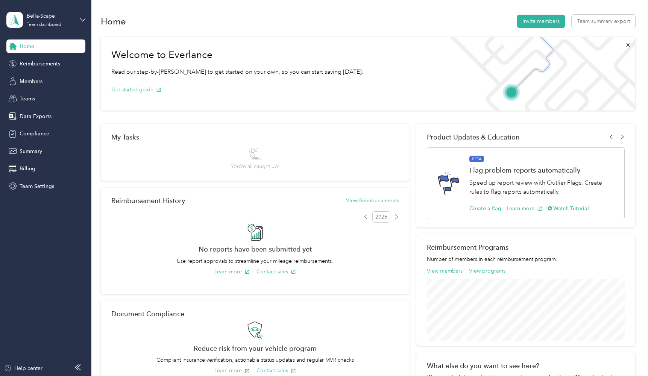
scroll to position [0, 0]
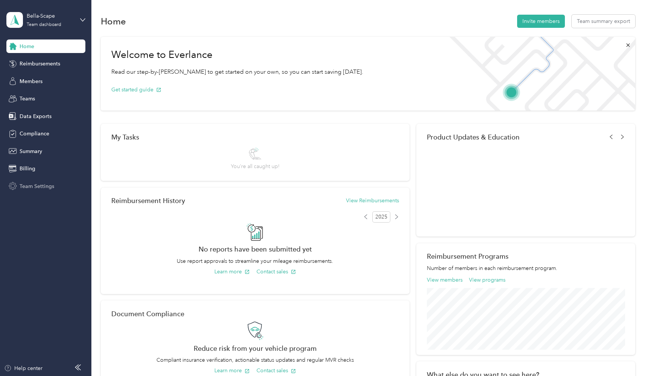
click at [31, 187] on span "Team Settings" at bounding box center [37, 186] width 35 height 8
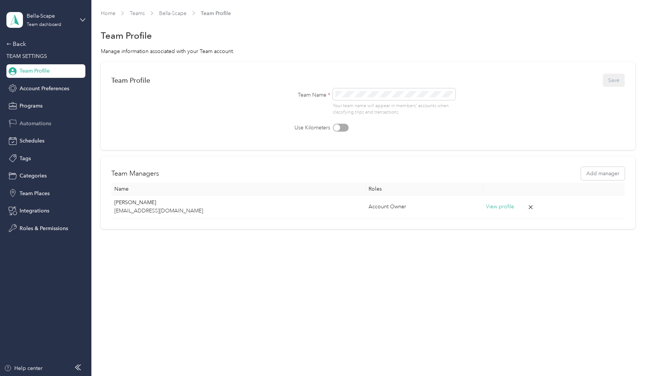
click at [31, 118] on div "Automations" at bounding box center [45, 124] width 79 height 14
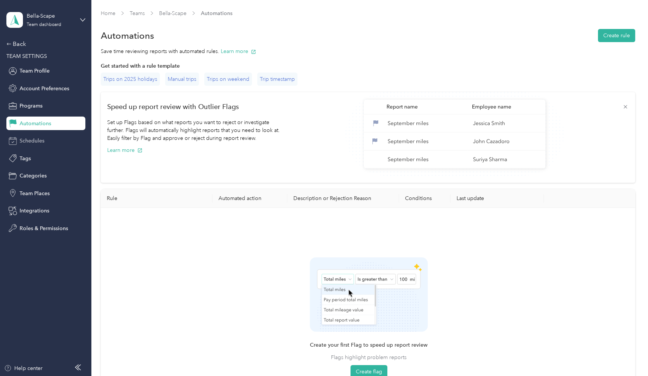
click at [36, 138] on span "Schedules" at bounding box center [32, 141] width 25 height 8
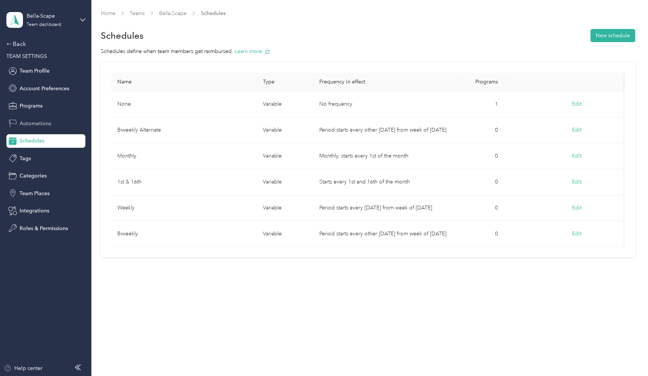
click at [40, 117] on div "Automations" at bounding box center [45, 124] width 79 height 14
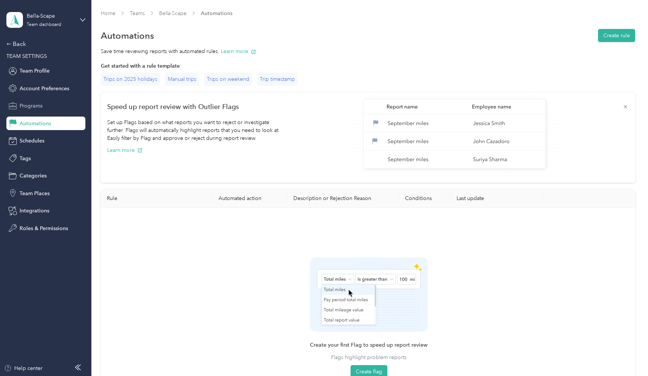
click at [40, 105] on span "Programs" at bounding box center [31, 106] width 23 height 8
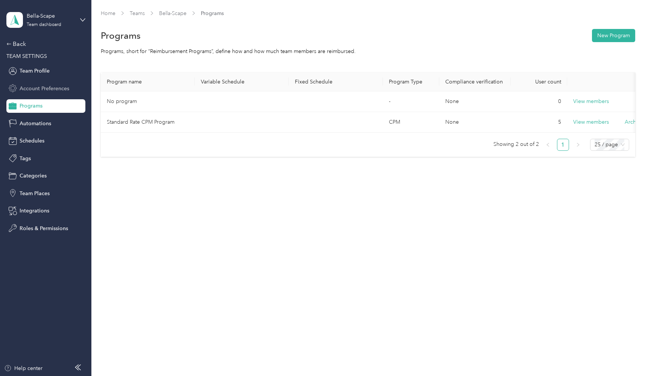
click at [43, 90] on span "Account Preferences" at bounding box center [45, 89] width 50 height 8
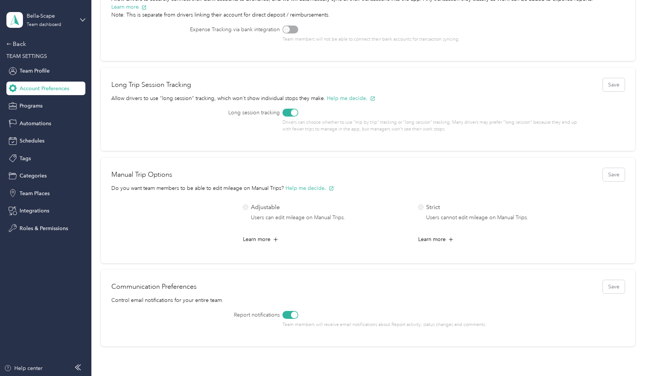
scroll to position [181, 0]
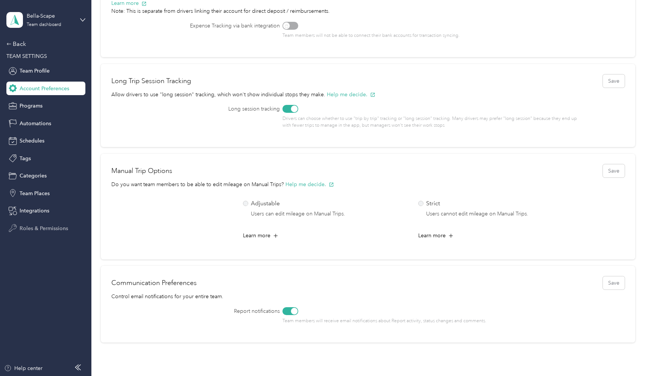
click at [62, 229] on span "Roles & Permissions" at bounding box center [44, 229] width 49 height 8
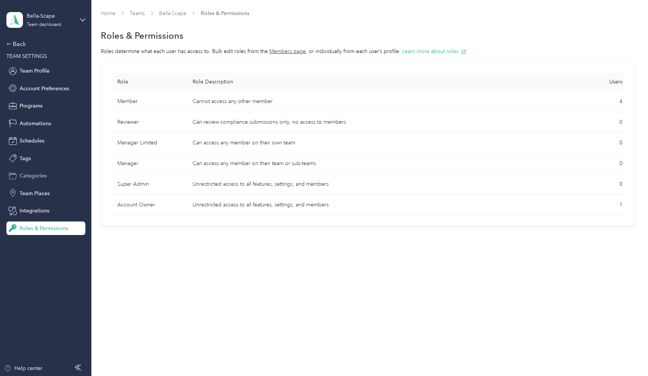
click at [47, 176] on div "Categories" at bounding box center [45, 176] width 79 height 14
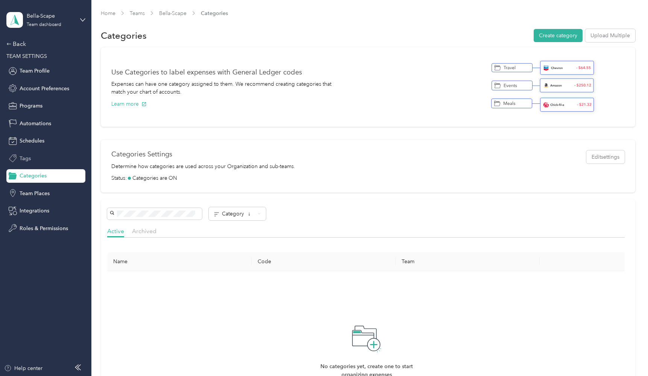
click at [31, 153] on div "Tags" at bounding box center [45, 159] width 79 height 14
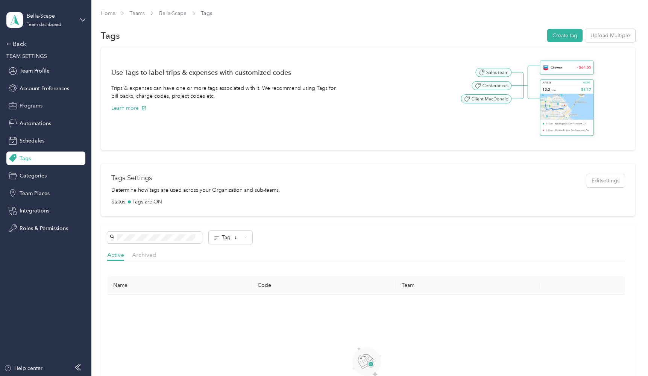
click at [41, 102] on span "Programs" at bounding box center [31, 106] width 23 height 8
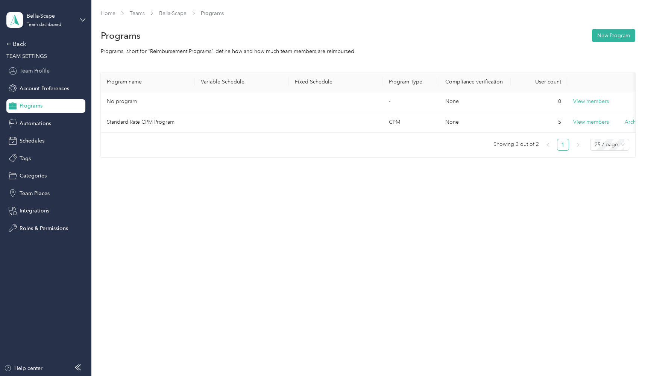
click at [44, 65] on div "Team Profile" at bounding box center [45, 71] width 79 height 14
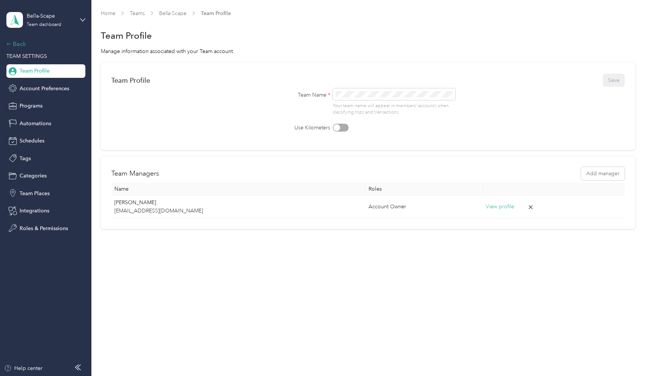
click at [13, 45] on div "Back" at bounding box center [43, 44] width 75 height 9
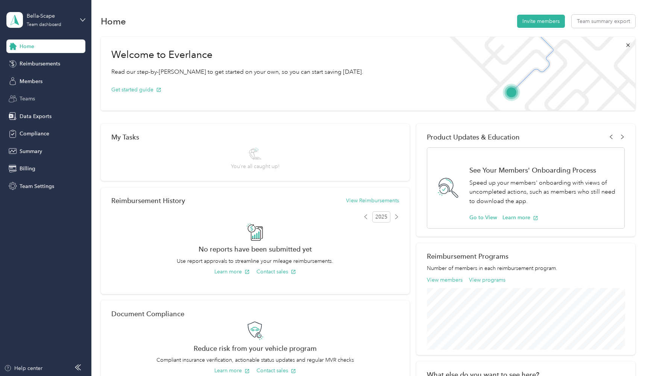
click at [26, 101] on span "Teams" at bounding box center [27, 99] width 15 height 8
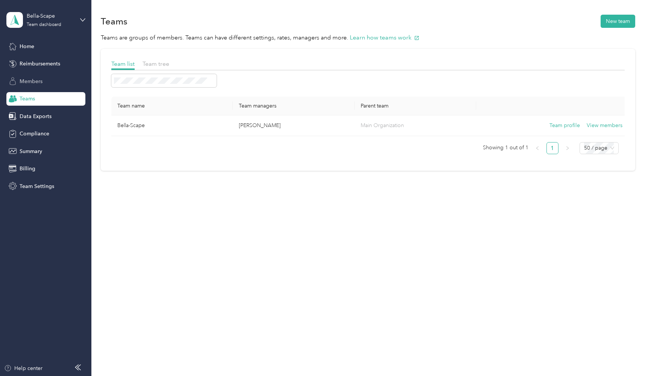
click at [47, 80] on div "Members" at bounding box center [45, 81] width 79 height 14
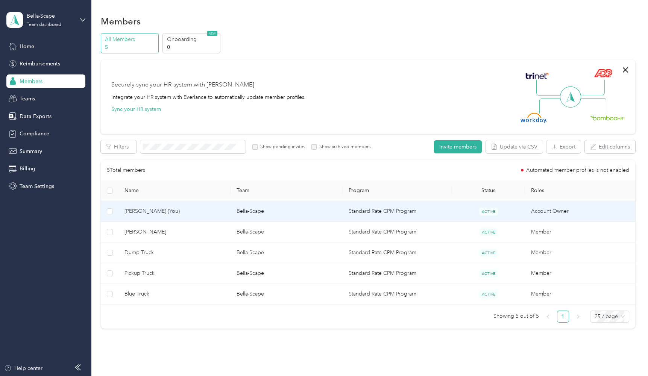
click at [207, 207] on td "[PERSON_NAME] (You)" at bounding box center [175, 211] width 112 height 21
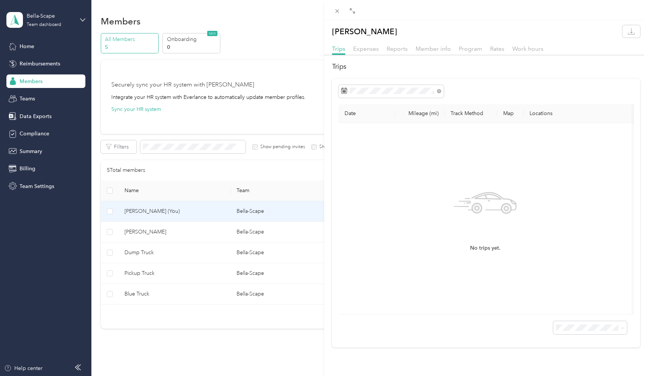
click at [199, 229] on div "[PERSON_NAME] Trips Expenses Reports Member info Program Rates Work hours Trips…" at bounding box center [324, 188] width 648 height 376
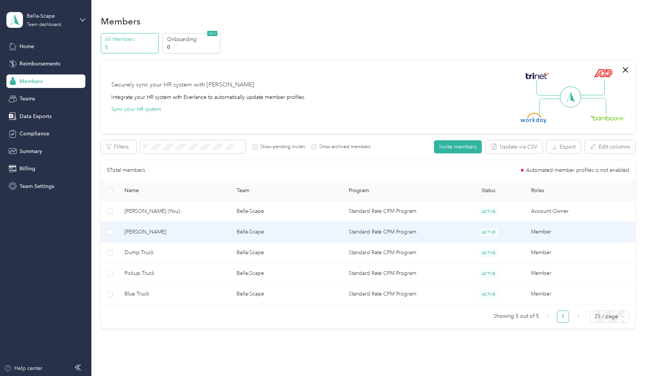
click at [205, 228] on td "[PERSON_NAME]" at bounding box center [175, 232] width 112 height 21
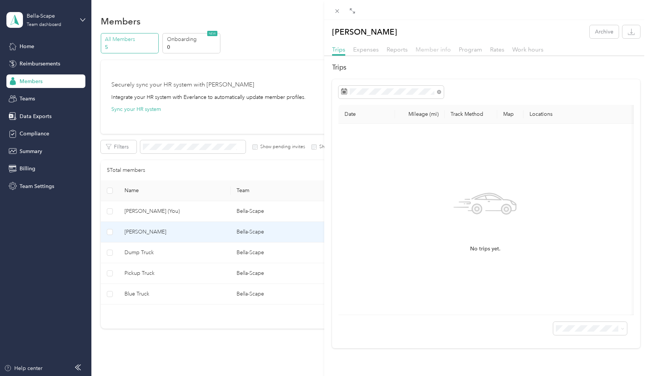
click at [435, 46] on span "Member info" at bounding box center [433, 49] width 35 height 7
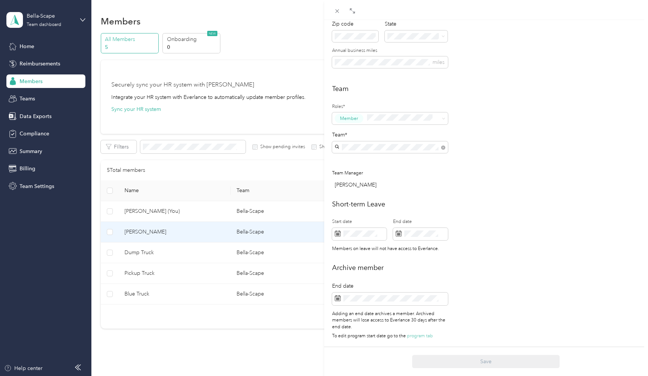
click at [200, 221] on div "[PERSON_NAME] Archive Trips Expenses Reports Member info Program Rates Work hou…" at bounding box center [324, 188] width 648 height 376
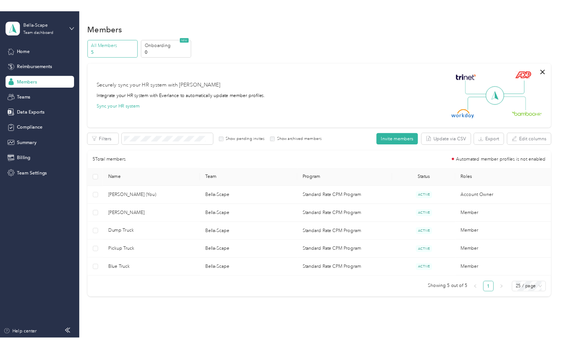
scroll to position [137, 0]
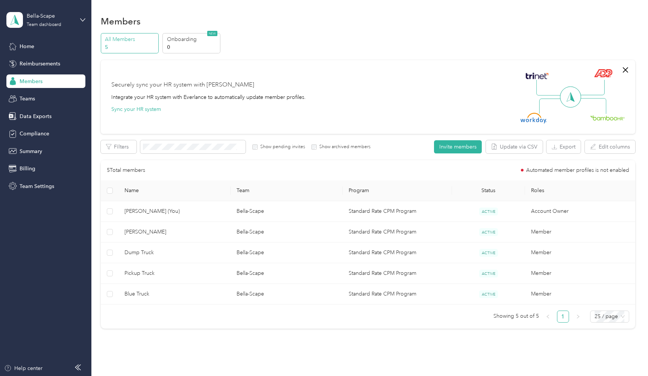
click at [201, 224] on td "[PERSON_NAME]" at bounding box center [175, 232] width 112 height 21
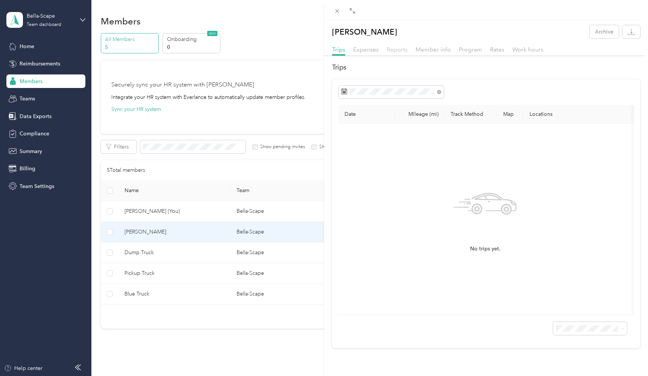
click at [400, 47] on span "Reports" at bounding box center [397, 49] width 21 height 7
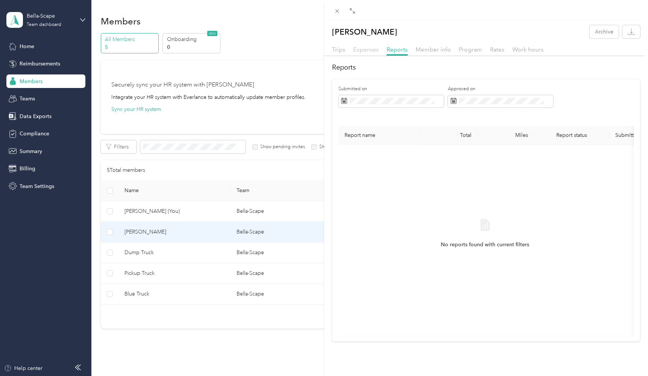
click at [365, 51] on span "Expenses" at bounding box center [366, 49] width 26 height 7
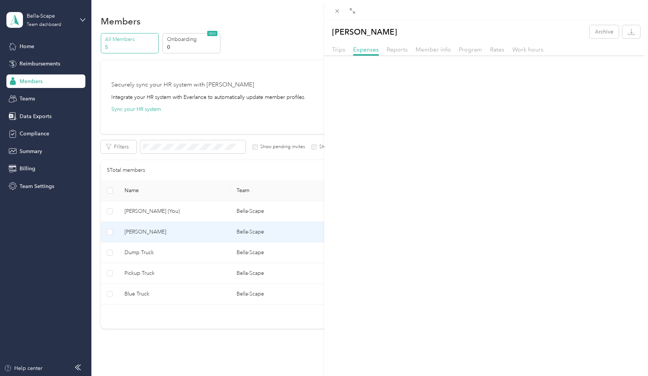
click at [333, 53] on div "Trips" at bounding box center [338, 49] width 13 height 9
click at [239, 102] on div "[PERSON_NAME] Archive Trips Expenses Reports Member info Program Rates Work hou…" at bounding box center [324, 188] width 648 height 376
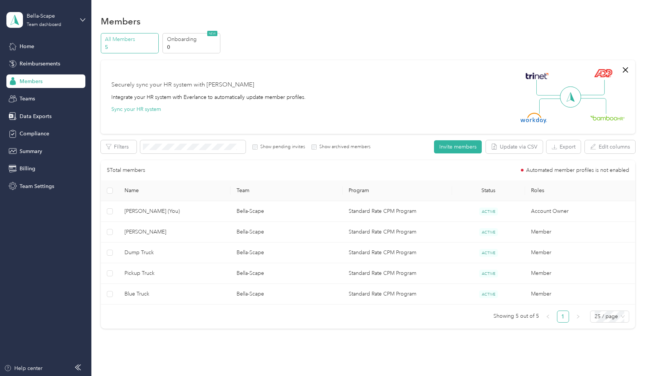
click at [35, 49] on div "Home" at bounding box center [45, 47] width 79 height 14
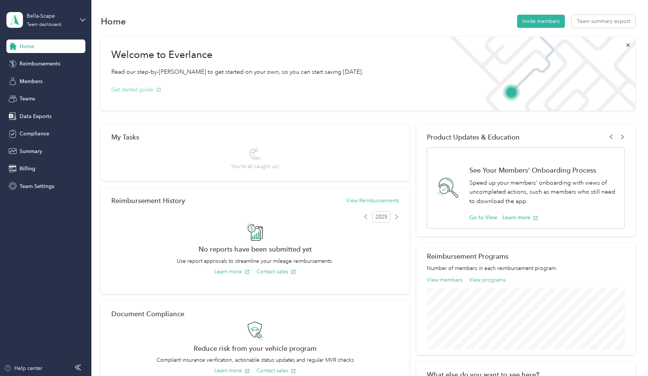
click at [153, 91] on button "Get started guide" at bounding box center [136, 90] width 50 height 8
